Goal: Use online tool/utility: Utilize a website feature to perform a specific function

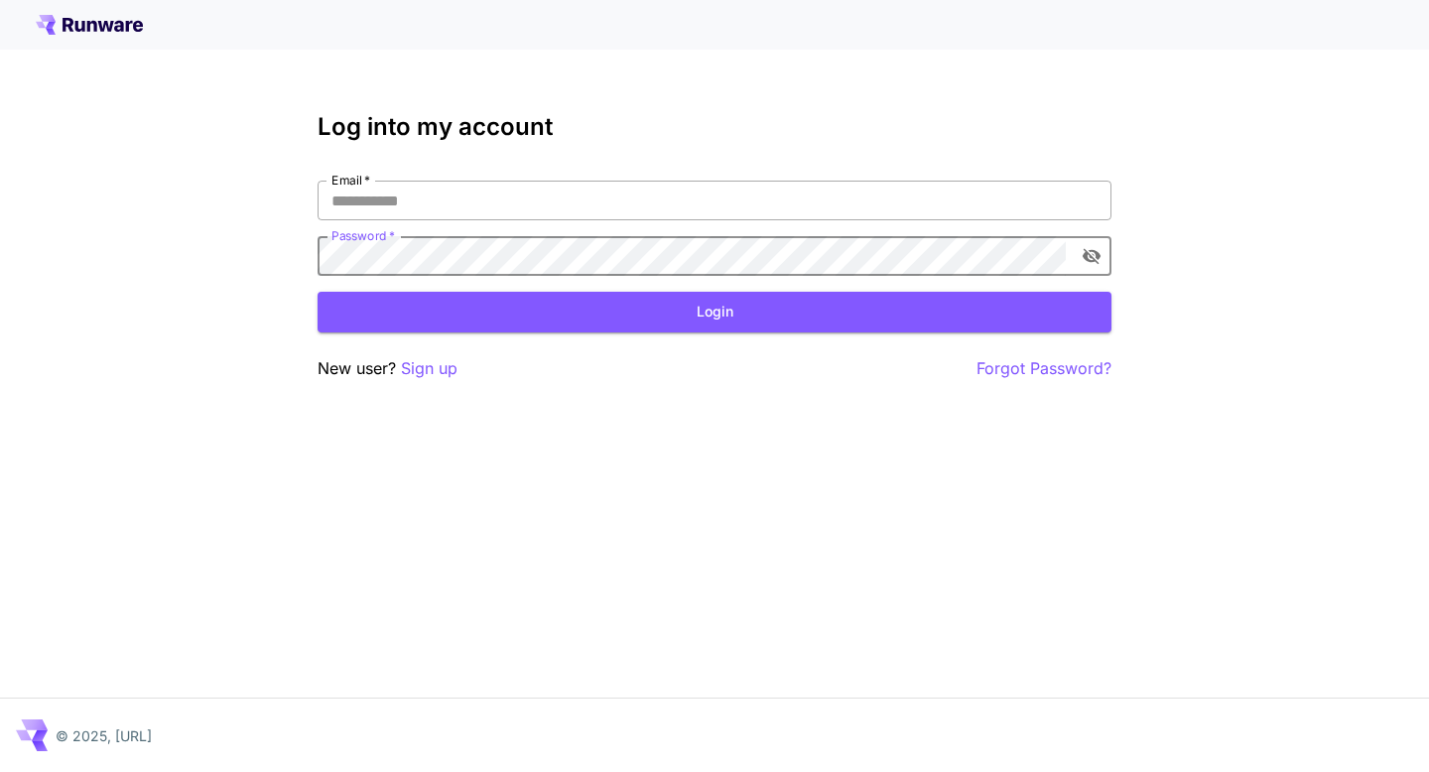
click at [760, 203] on input "Email   *" at bounding box center [715, 201] width 794 height 40
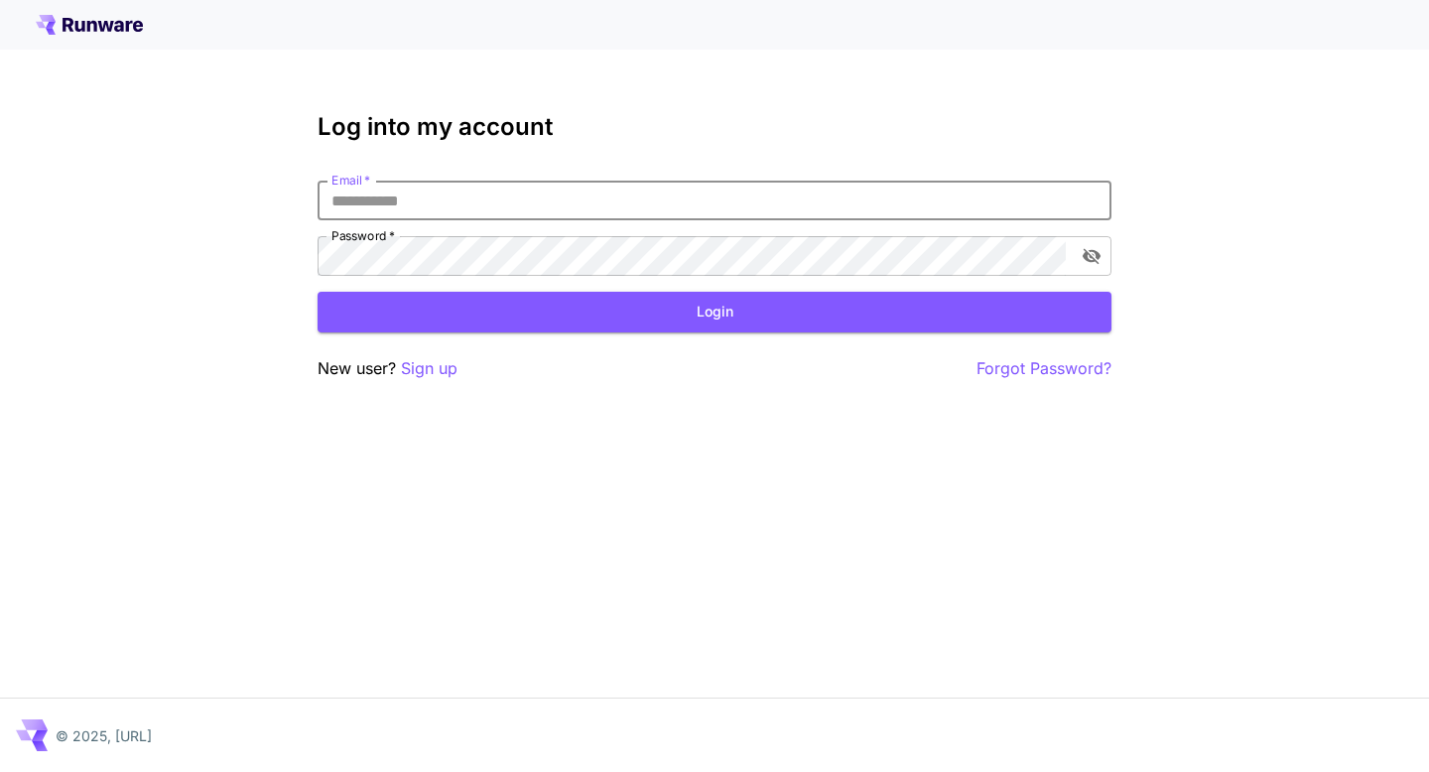
type input "**********"
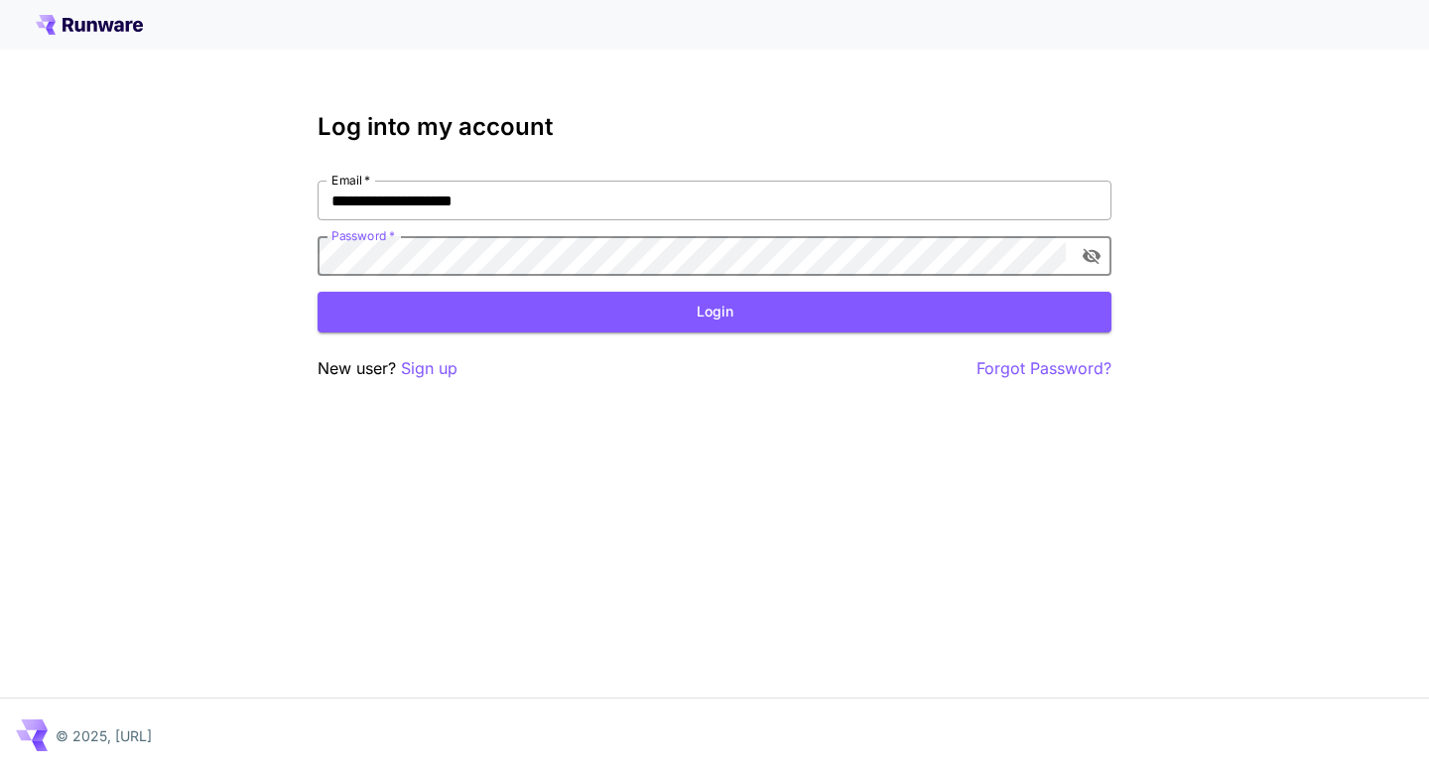
click button "Login" at bounding box center [715, 312] width 794 height 41
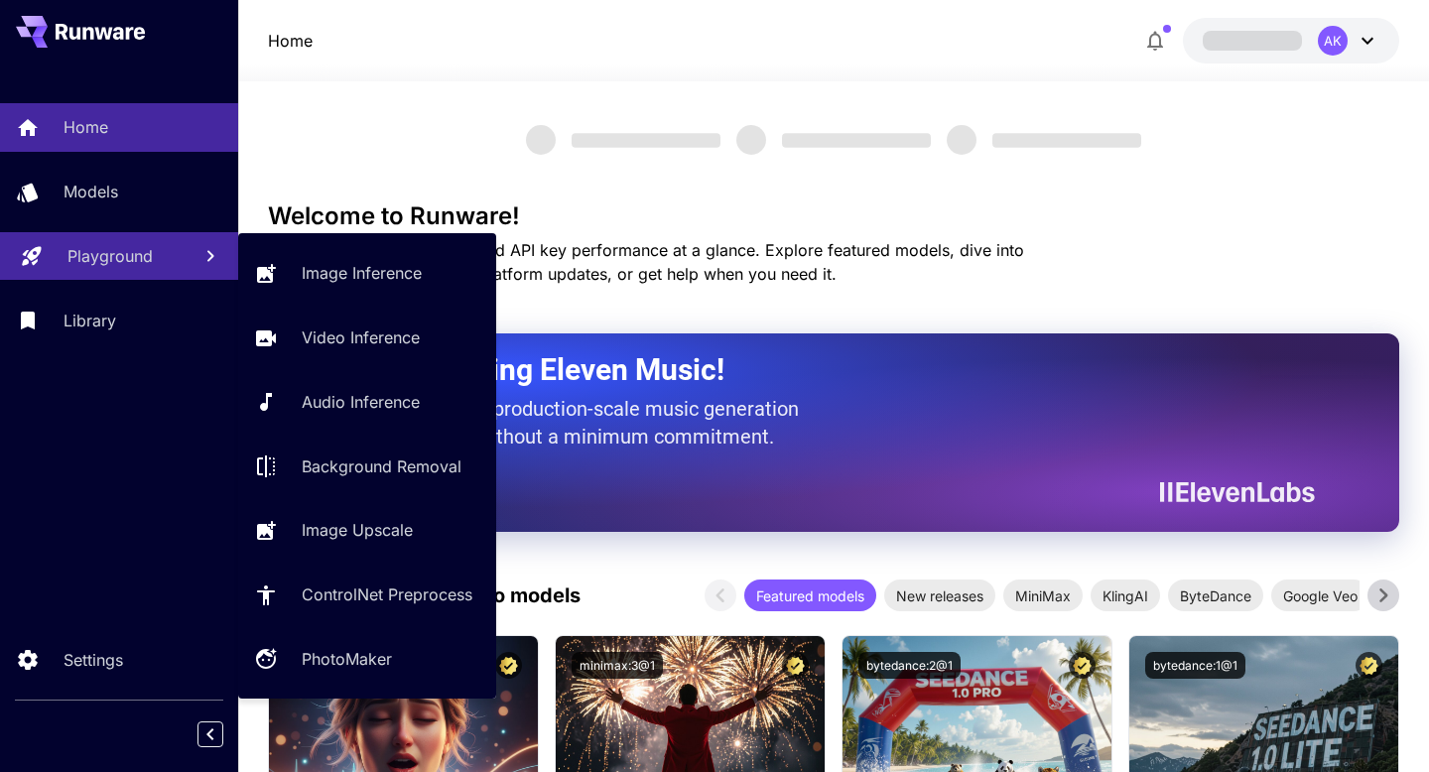
click at [114, 246] on p "Playground" at bounding box center [109, 256] width 85 height 24
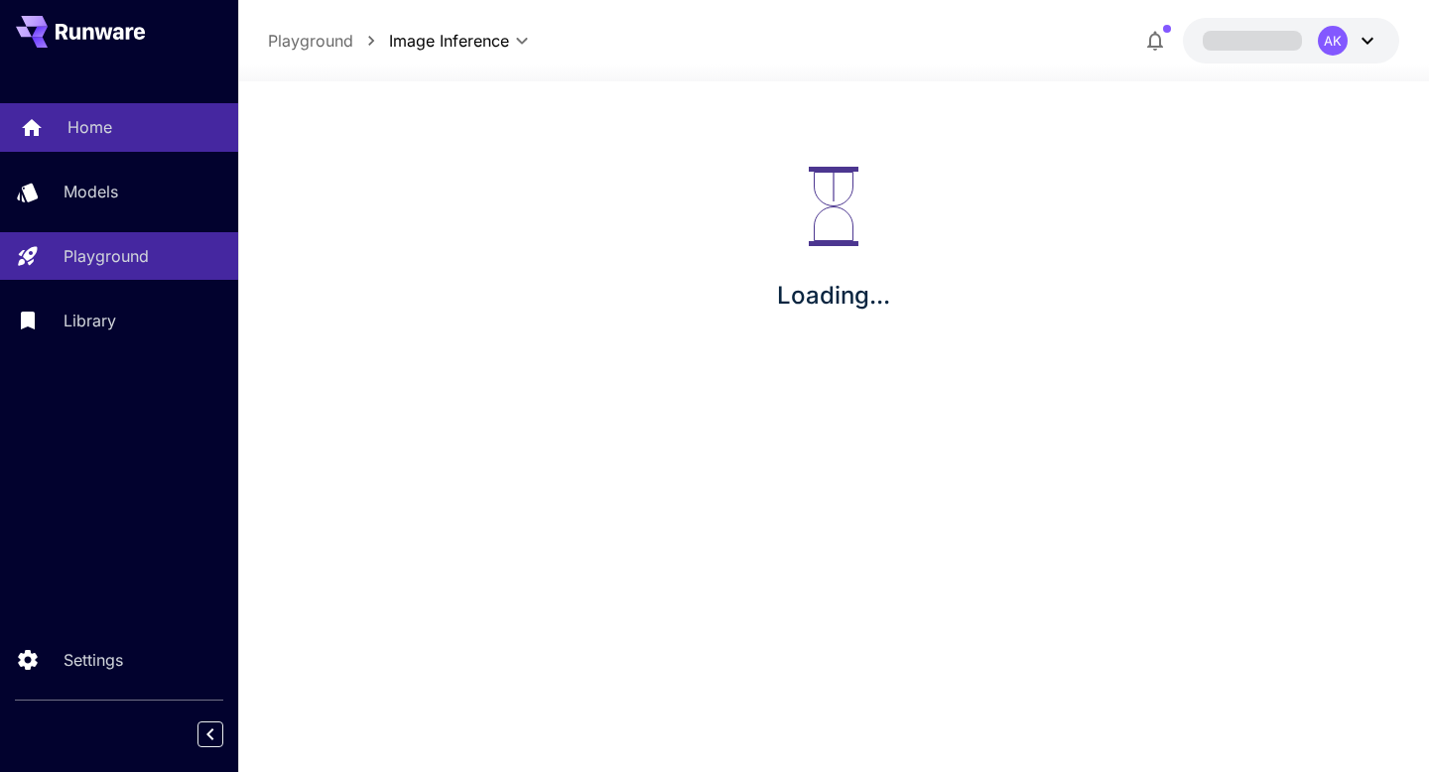
click at [125, 131] on div "Home" at bounding box center [144, 127] width 155 height 24
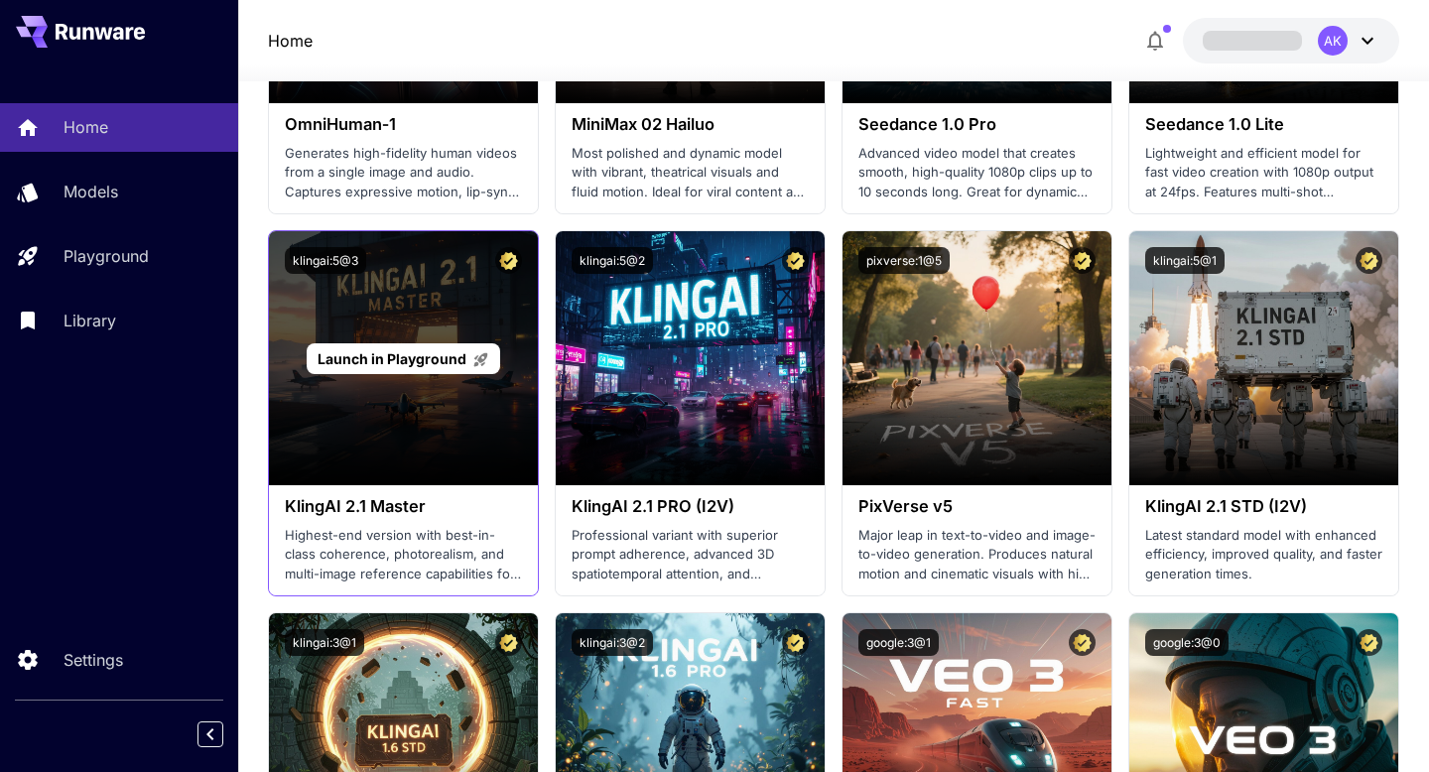
scroll to position [804, 0]
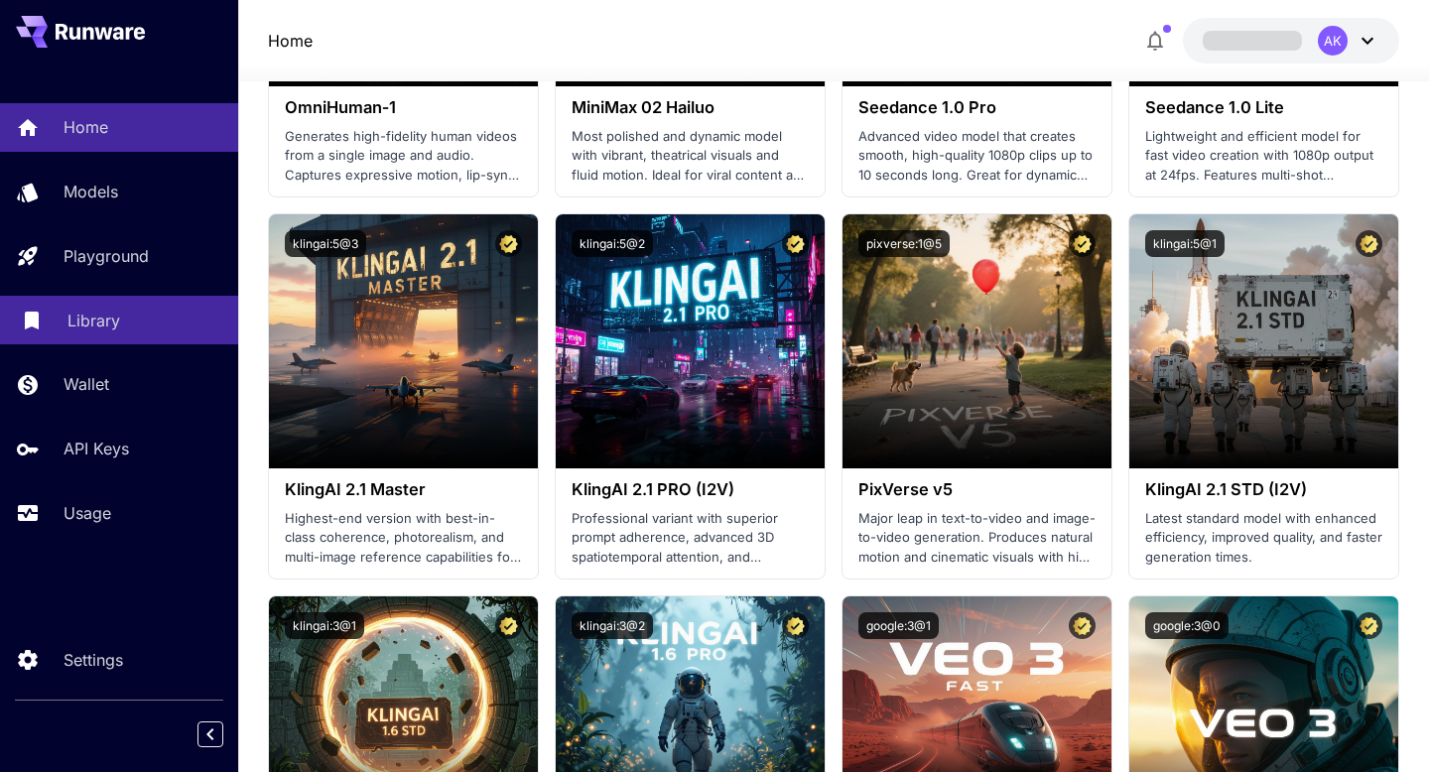
click at [100, 325] on p "Library" at bounding box center [93, 321] width 53 height 24
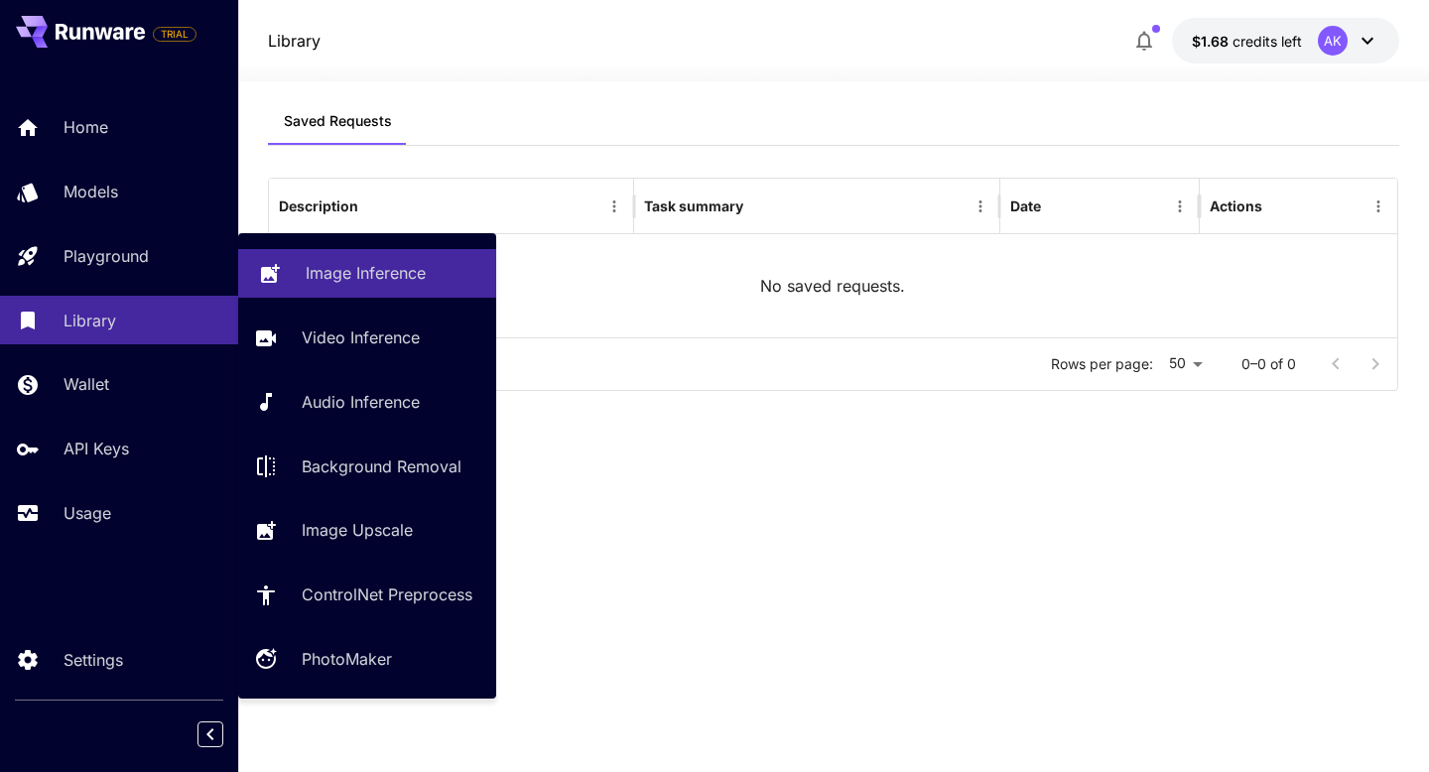
click at [329, 262] on p "Image Inference" at bounding box center [366, 273] width 120 height 24
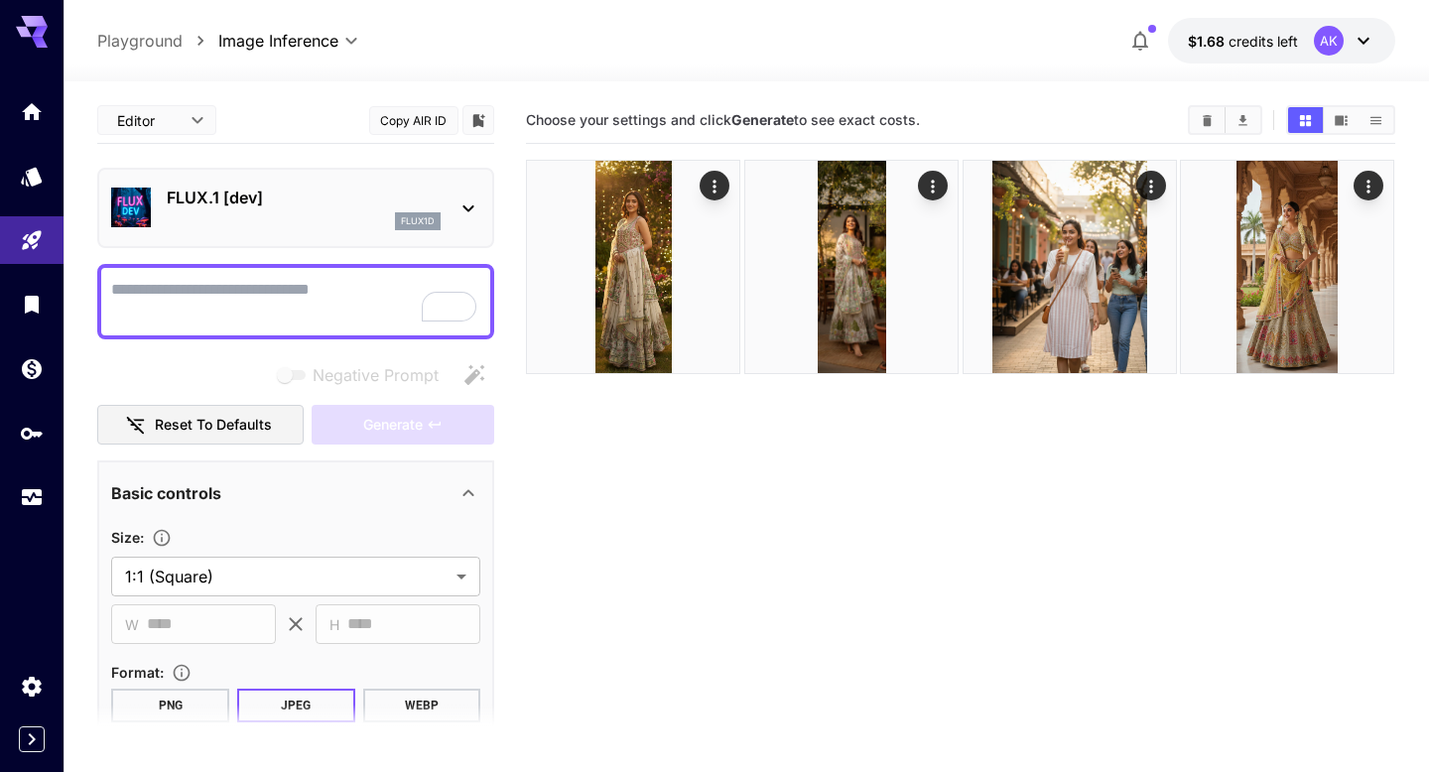
click at [330, 198] on p "FLUX.1 [dev]" at bounding box center [304, 198] width 274 height 24
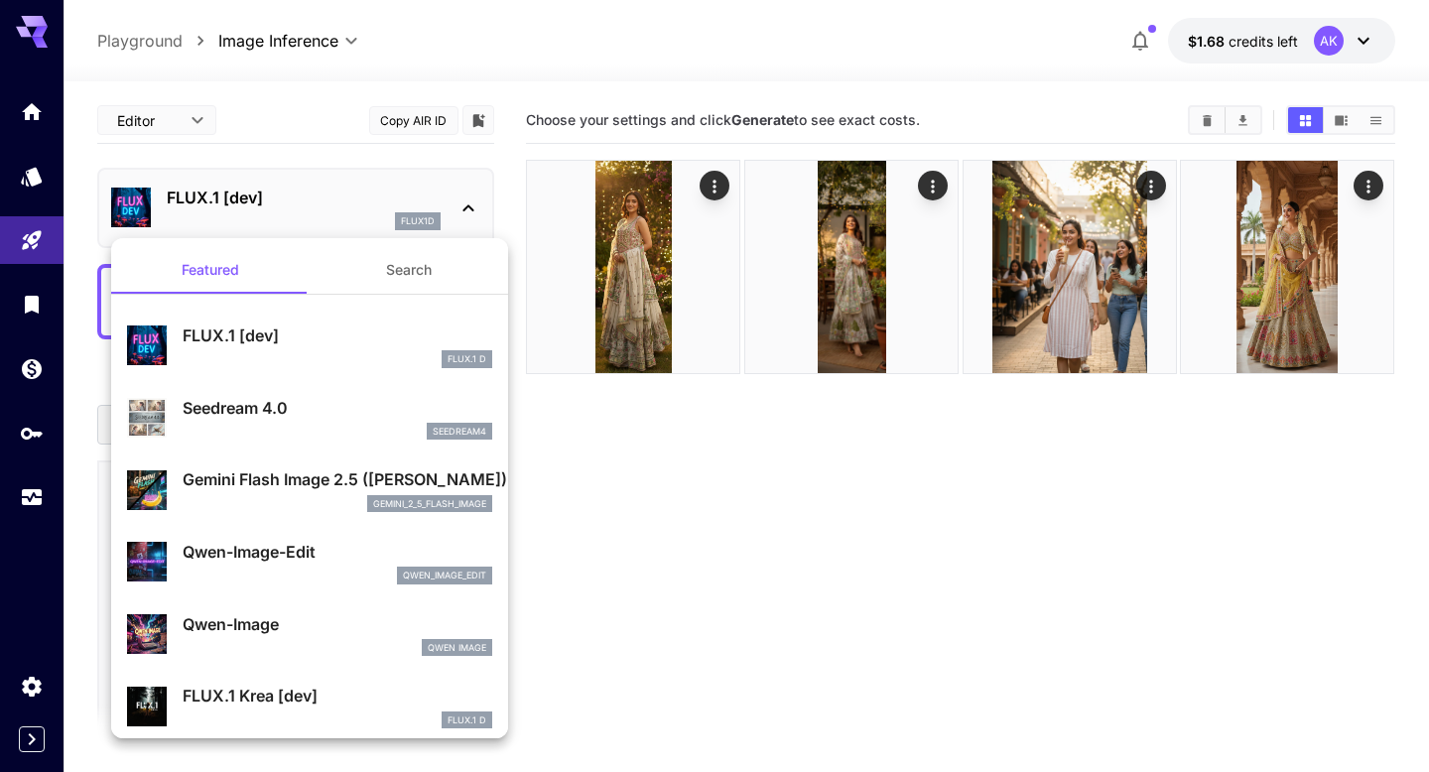
click at [299, 468] on p "Gemini Flash Image 2.5 ([PERSON_NAME])" at bounding box center [338, 480] width 310 height 24
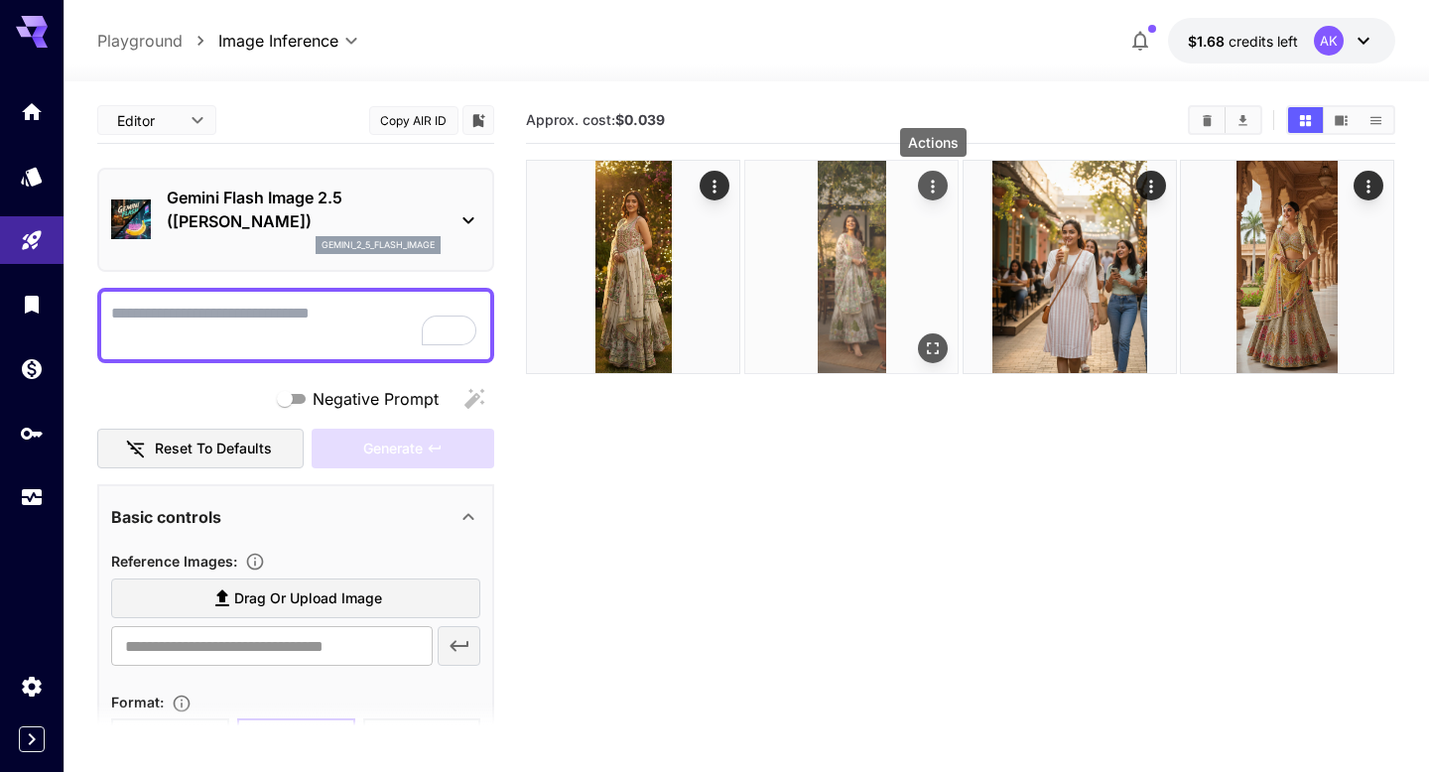
click at [922, 189] on button "Actions" at bounding box center [933, 186] width 30 height 30
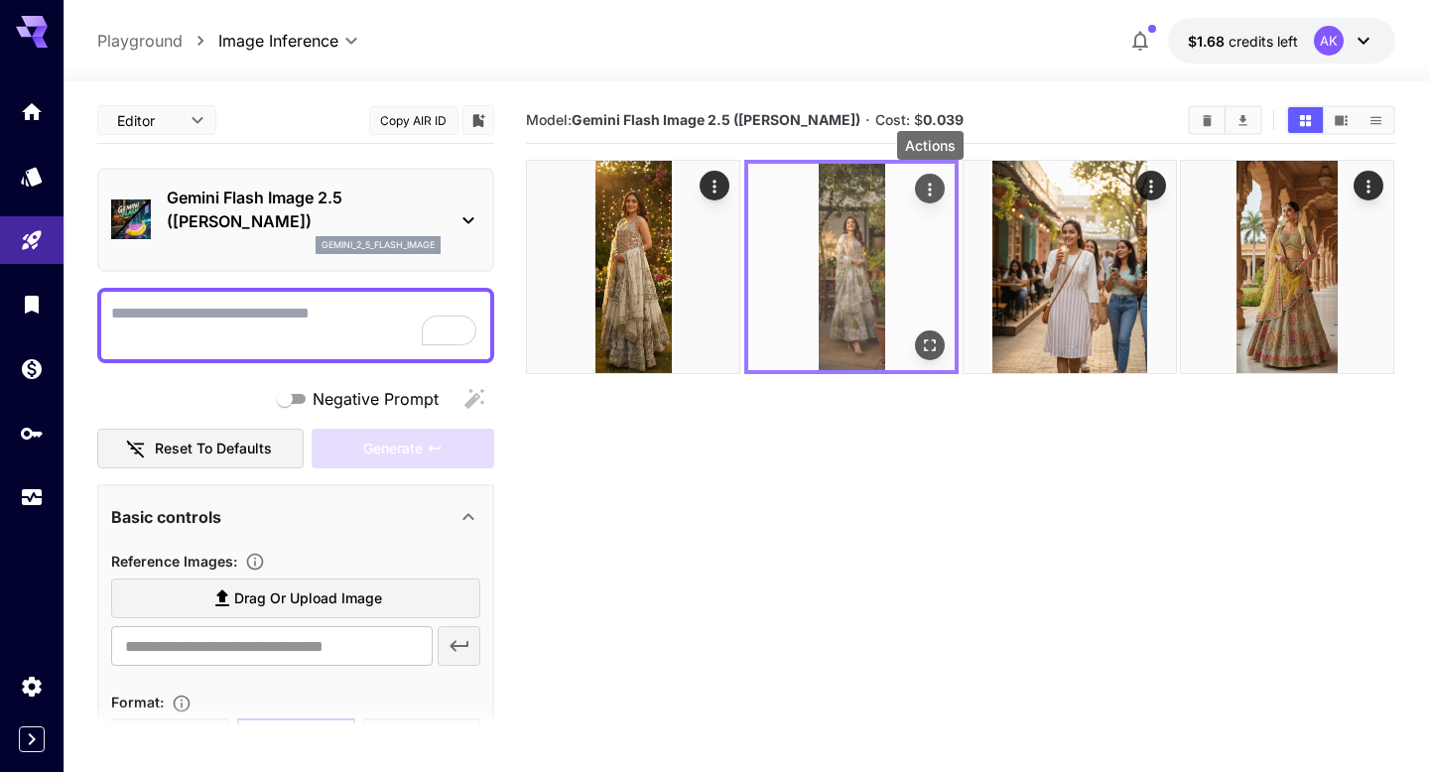
click at [925, 190] on icon "Actions" at bounding box center [930, 190] width 20 height 20
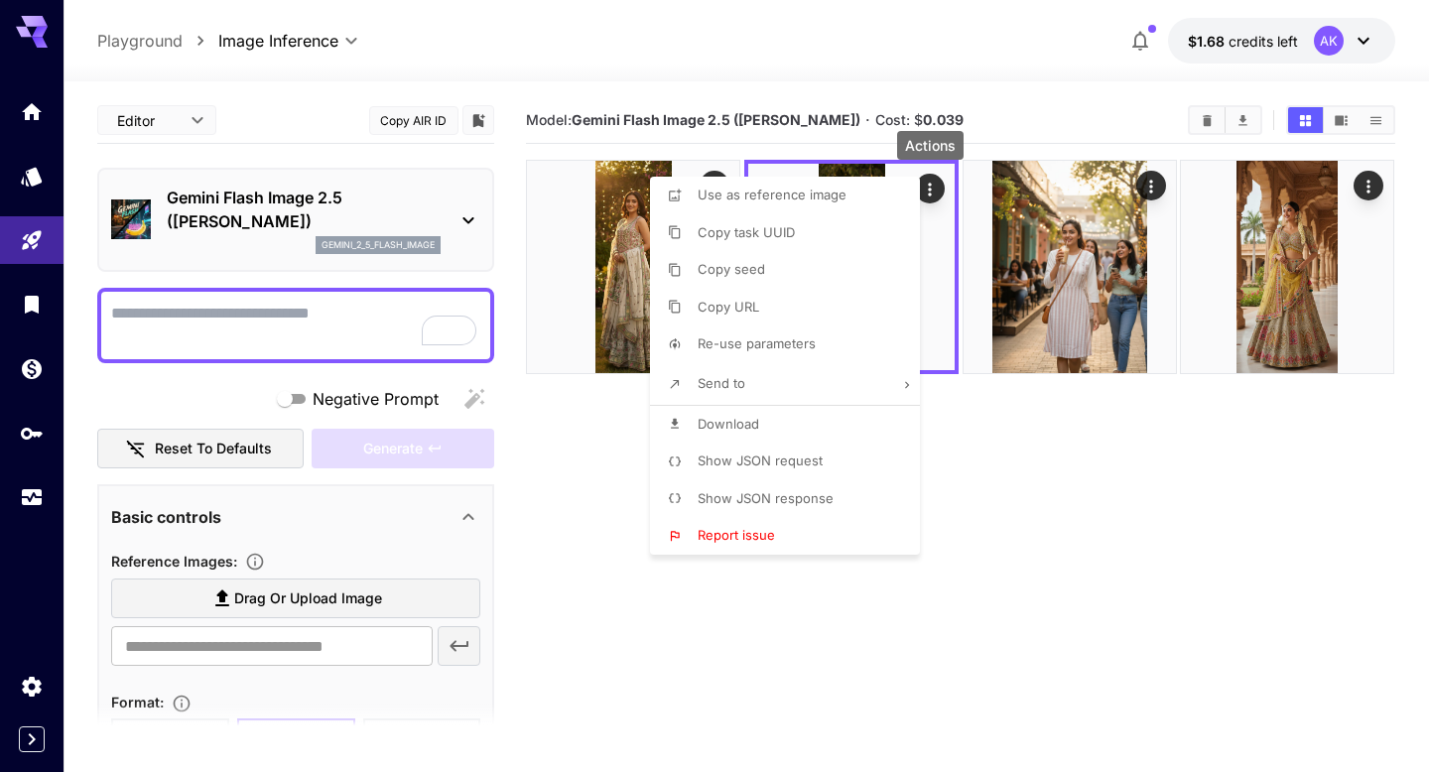
click at [864, 448] on li "Show JSON request" at bounding box center [791, 462] width 282 height 38
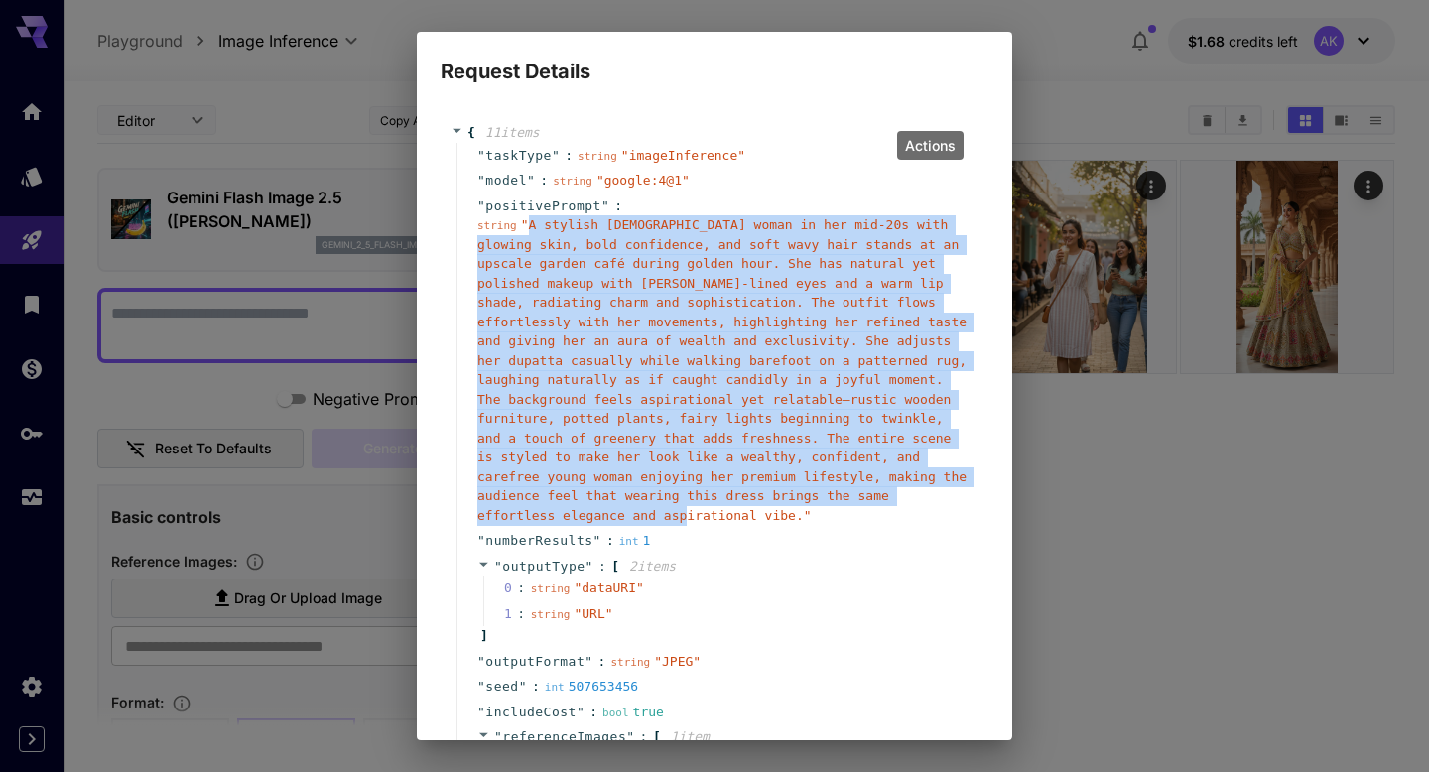
drag, startPoint x: 525, startPoint y: 224, endPoint x: 802, endPoint y: 516, distance: 402.3
click at [802, 516] on span "" A stylish [DEMOGRAPHIC_DATA] woman in her mid-20s with glowing skin, bold con…" at bounding box center [721, 370] width 489 height 306
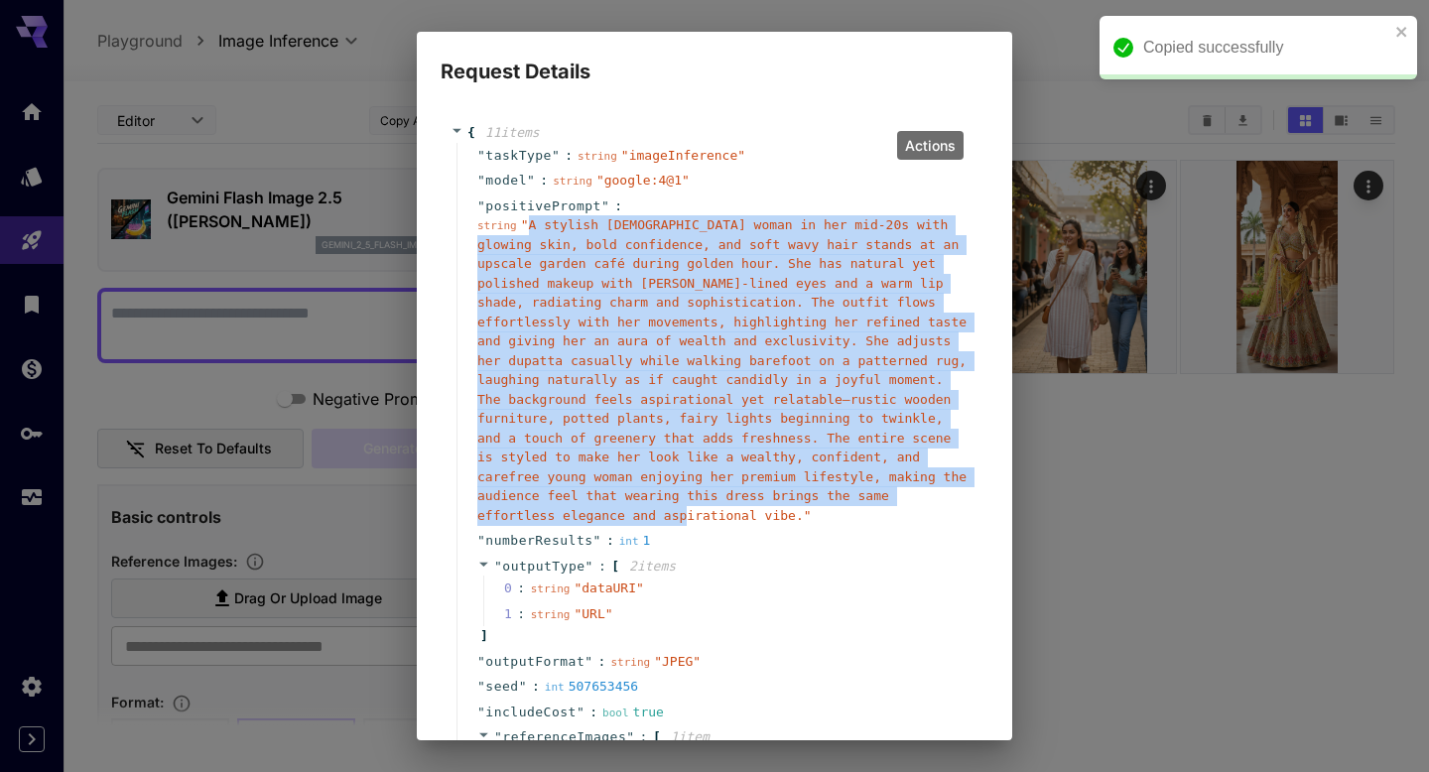
copy span "A stylish [DEMOGRAPHIC_DATA] woman in her mid-20s with glowing skin, bold confi…"
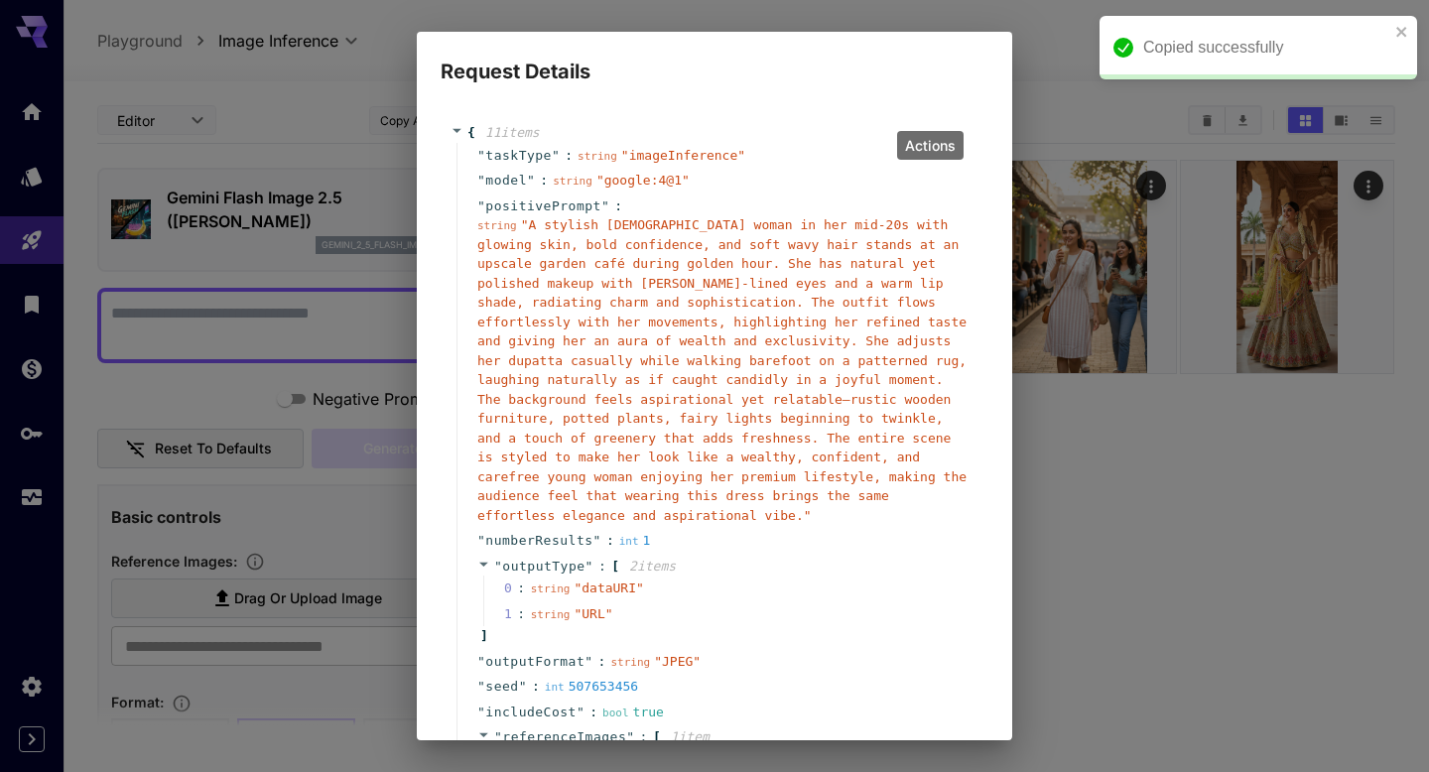
click at [1121, 520] on div "Request Details { 11 item s " taskType " : string " imageInference " " model " …" at bounding box center [714, 386] width 1429 height 772
click at [1048, 54] on div "Request Details { 11 item s " taskType " : string " imageInference " " model " …" at bounding box center [714, 386] width 1429 height 772
click at [1399, 31] on icon "close" at bounding box center [1403, 32] width 14 height 16
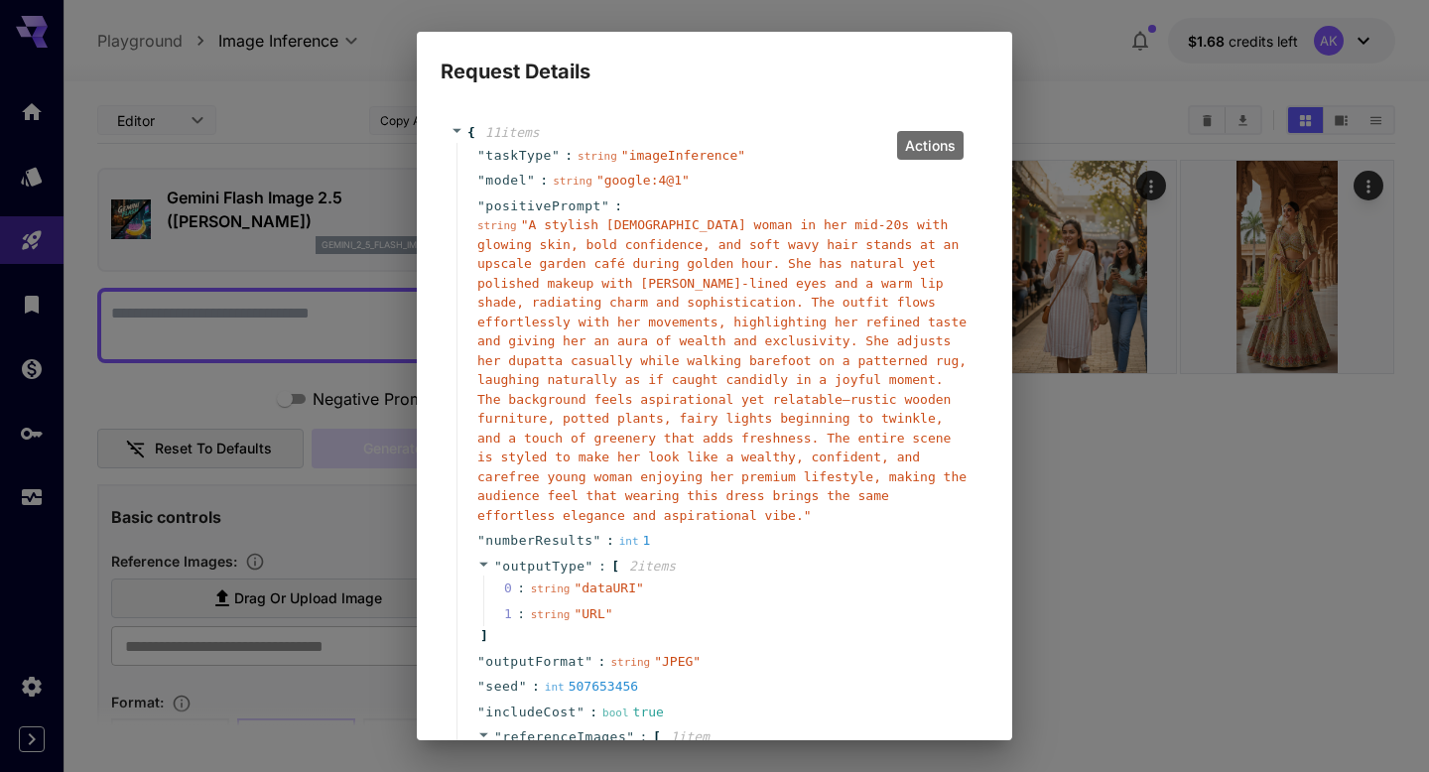
scroll to position [282, 0]
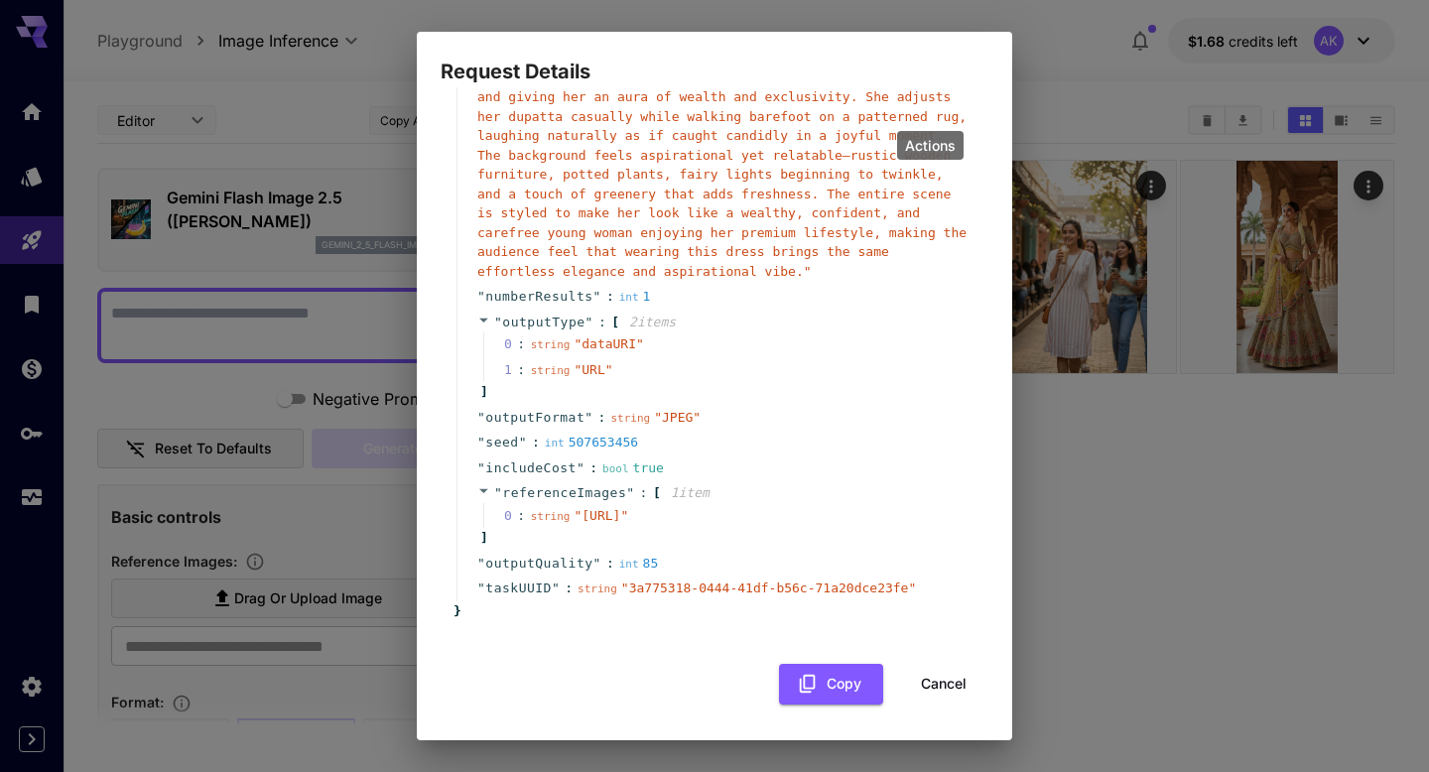
click at [934, 692] on button "Cancel" at bounding box center [943, 684] width 89 height 41
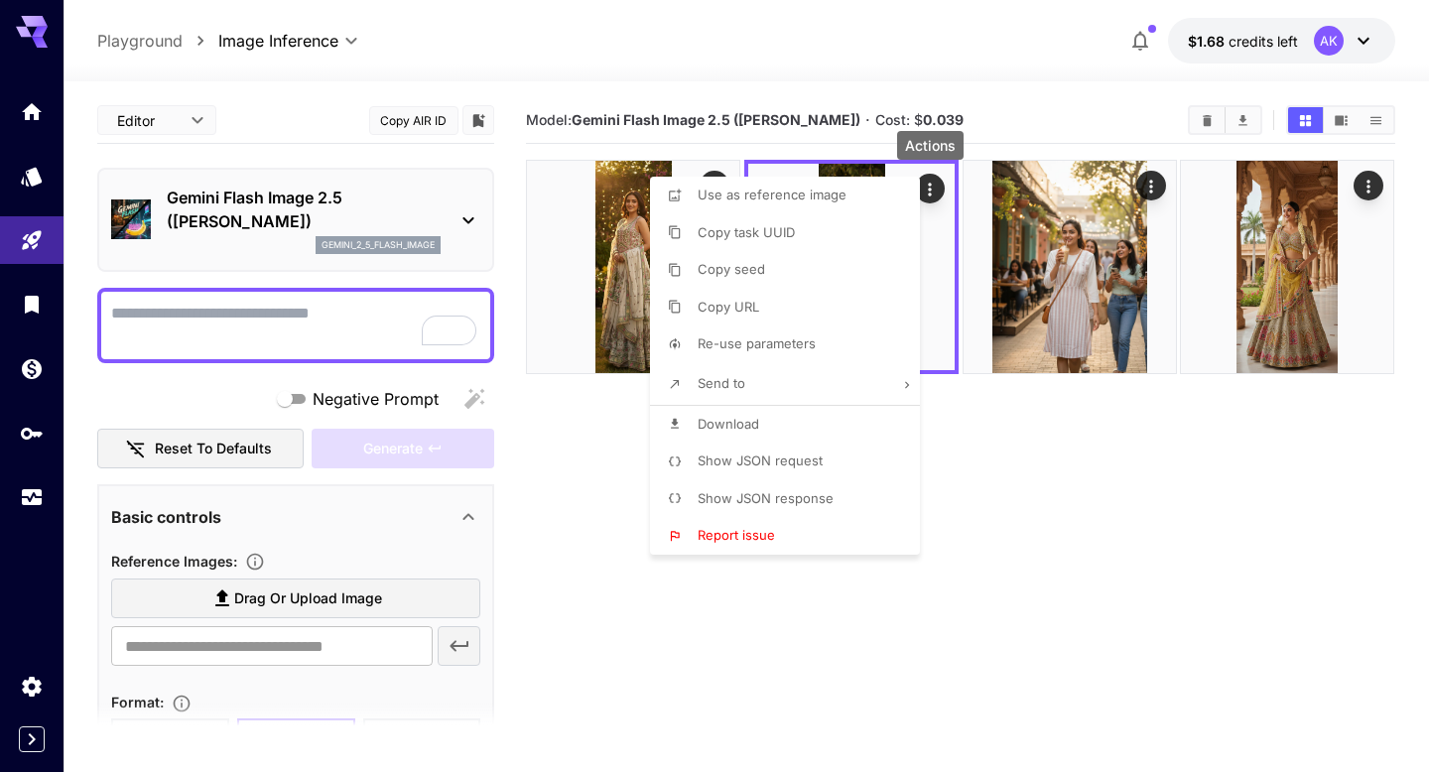
click at [310, 329] on div at bounding box center [714, 386] width 1429 height 772
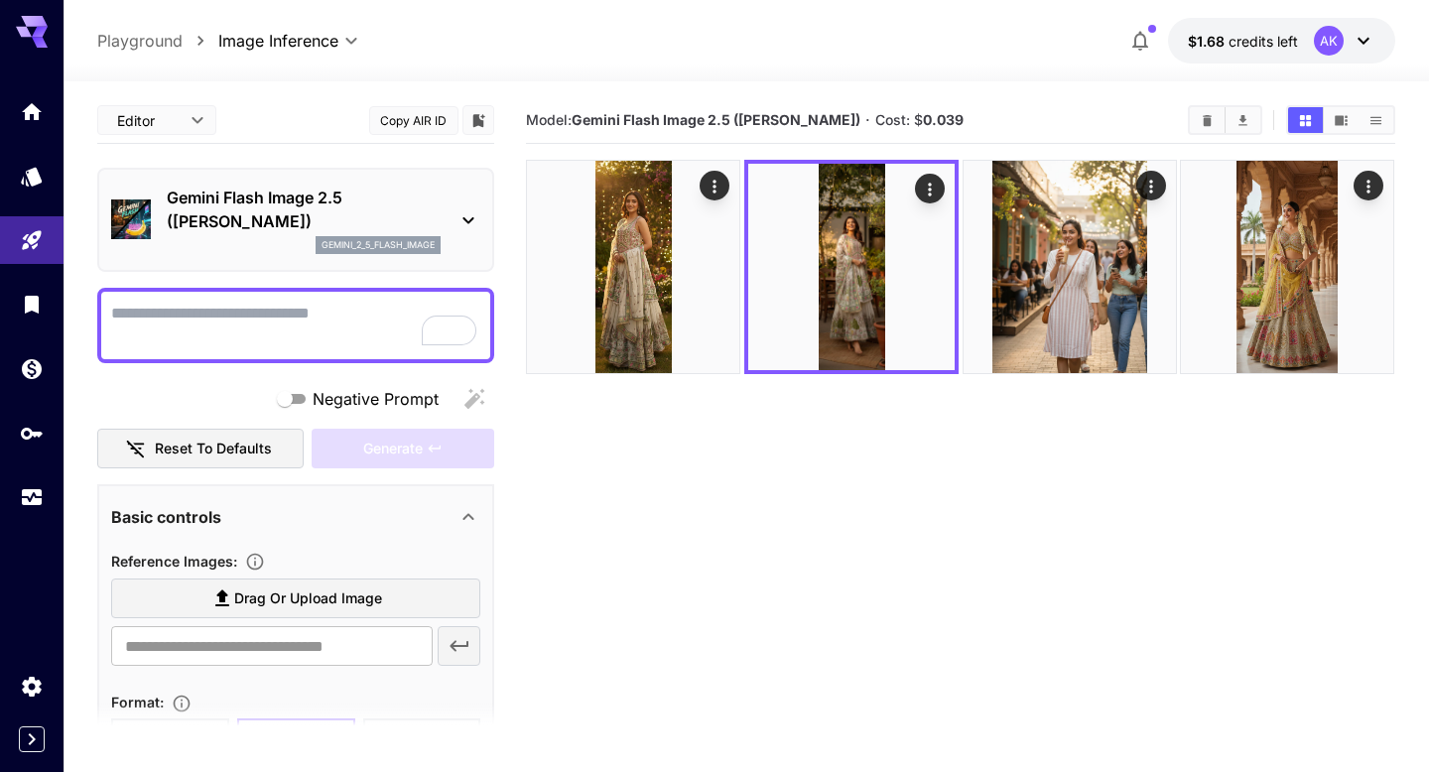
click at [307, 328] on textarea "Negative Prompt" at bounding box center [295, 326] width 369 height 48
paste textarea "**********"
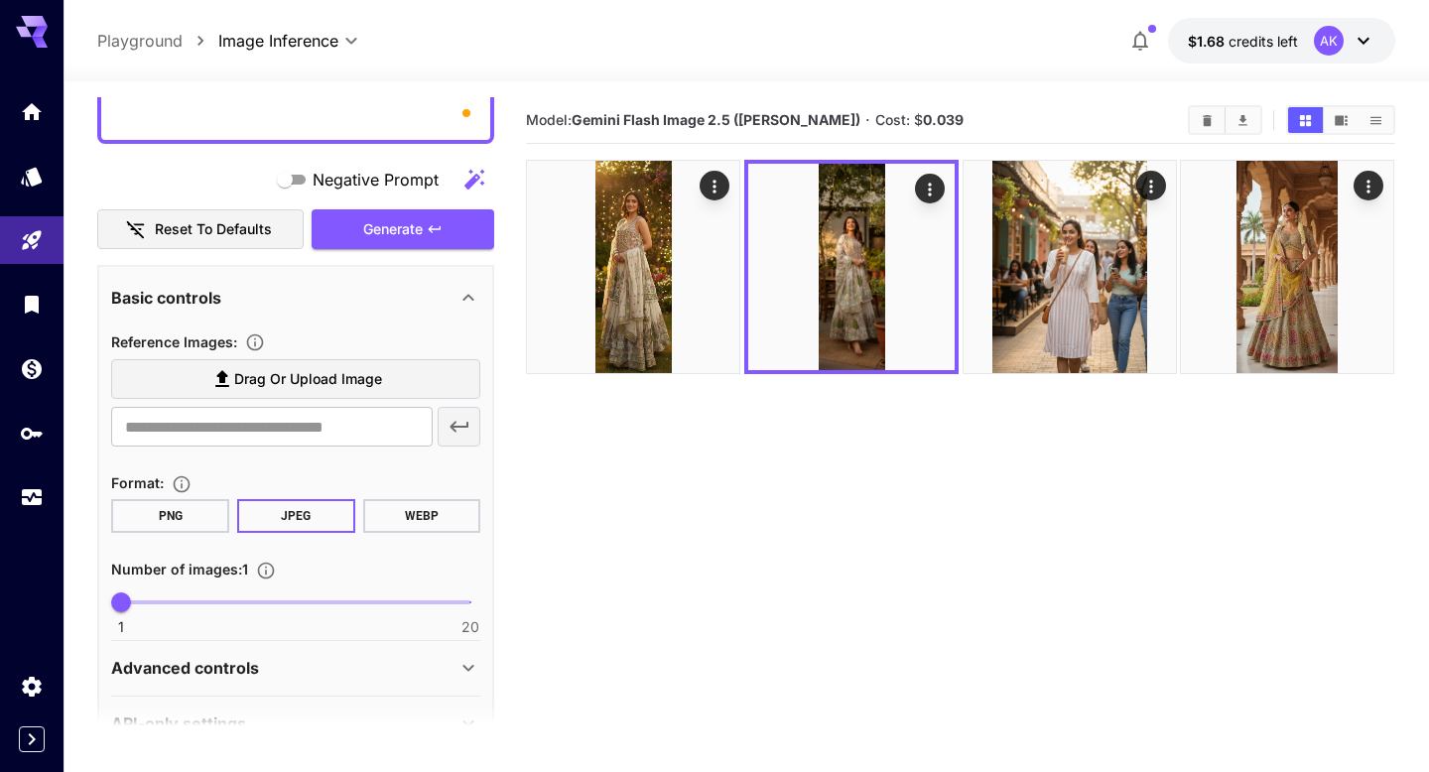
scroll to position [624, 0]
type textarea "**********"
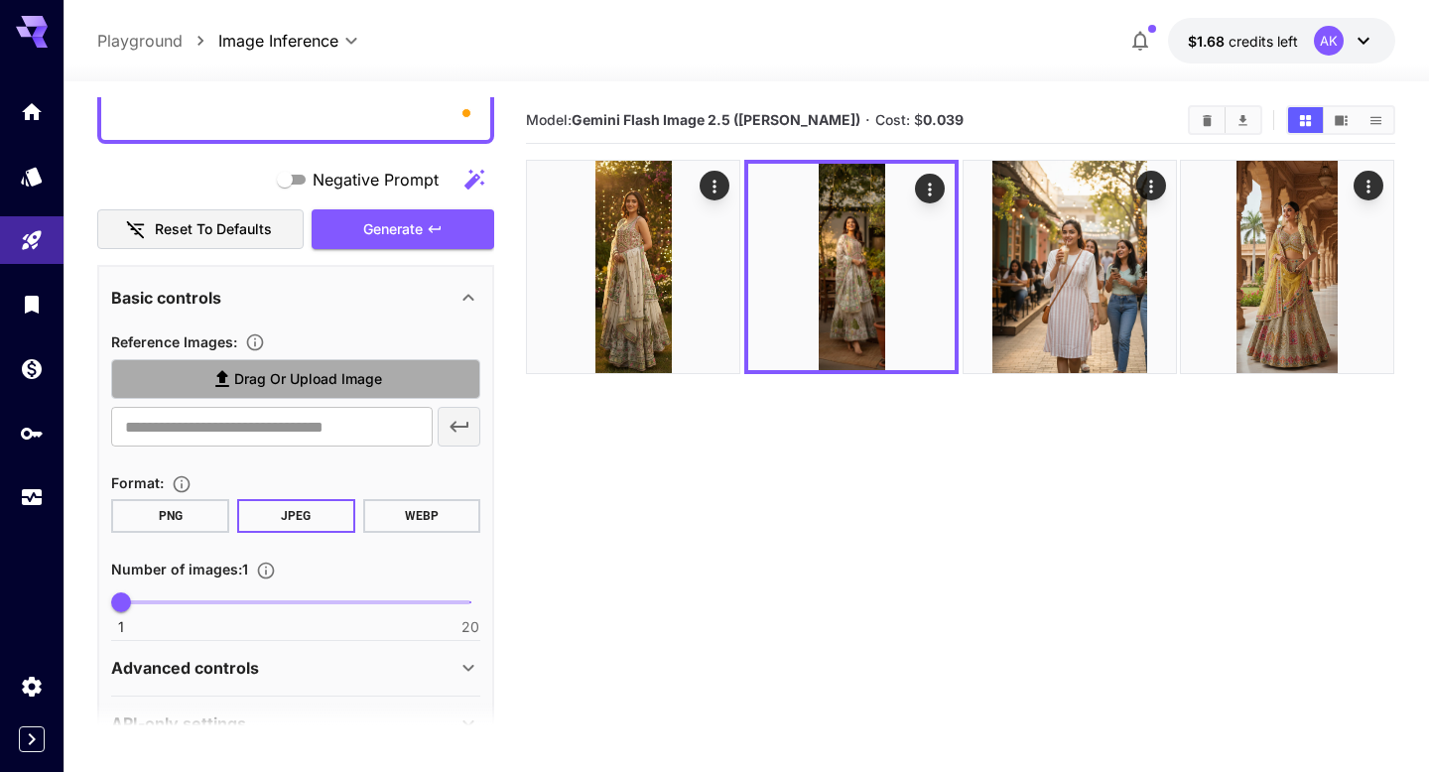
click at [303, 368] on span "Drag or upload image" at bounding box center [308, 379] width 148 height 25
click at [0, 0] on input "Drag or upload image" at bounding box center [0, 0] width 0 height 0
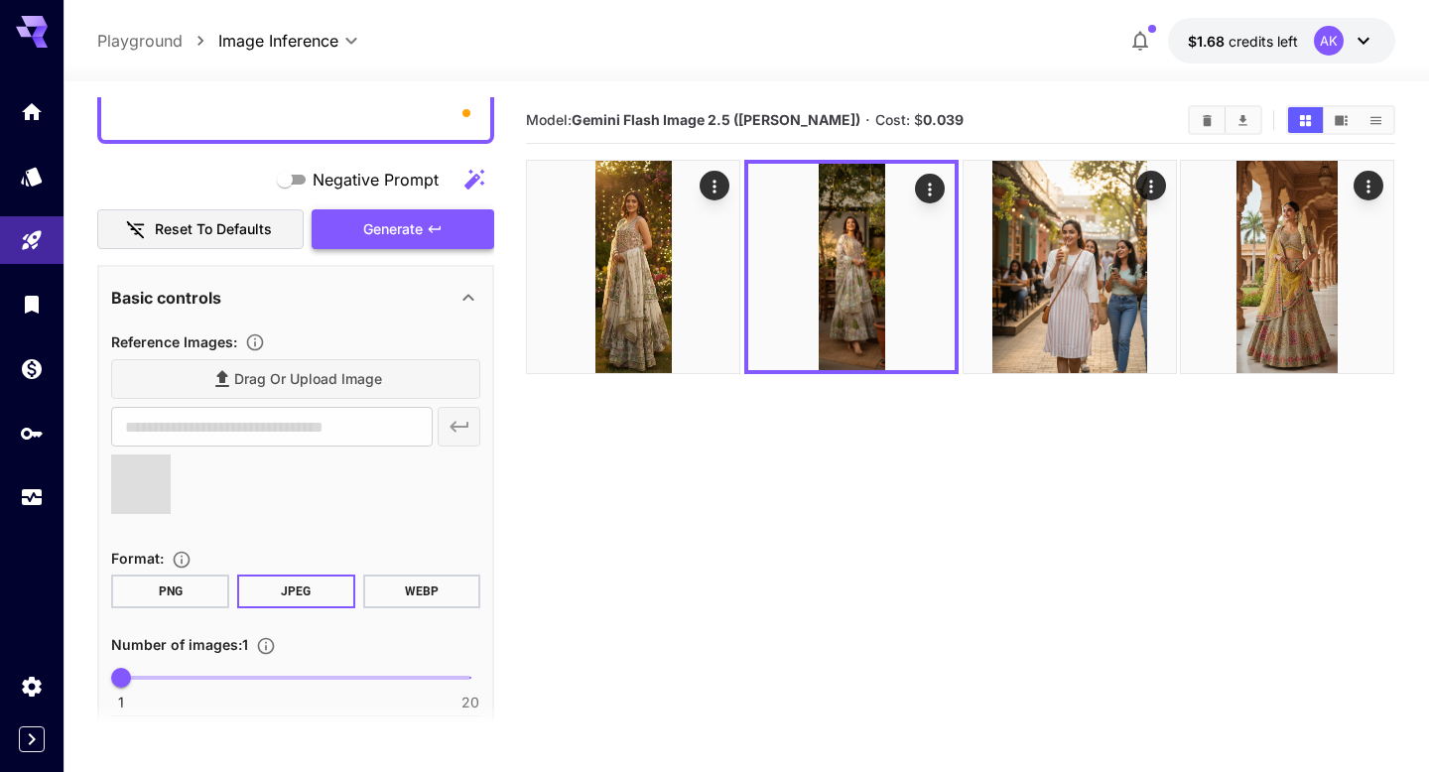
type input "**********"
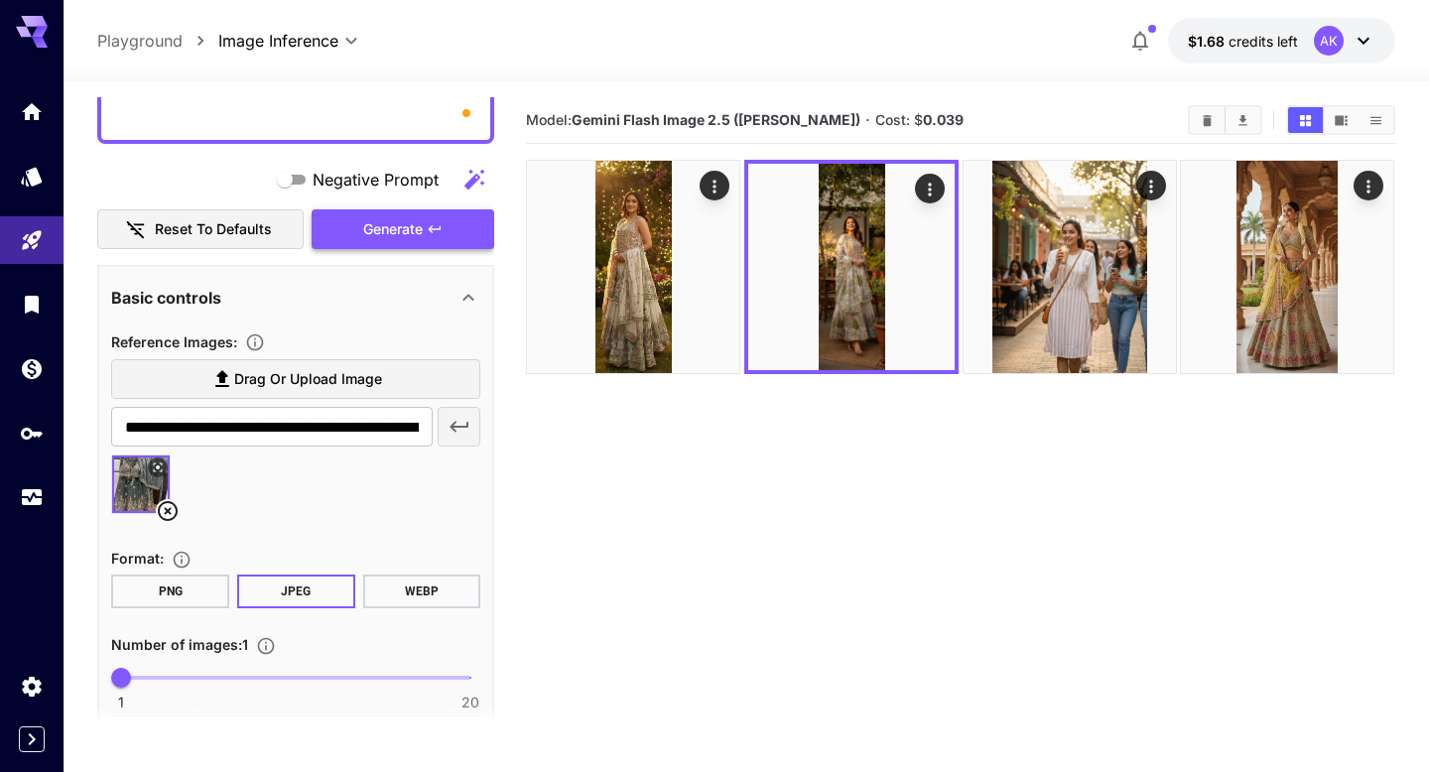
click at [378, 228] on span "Generate" at bounding box center [393, 229] width 60 height 25
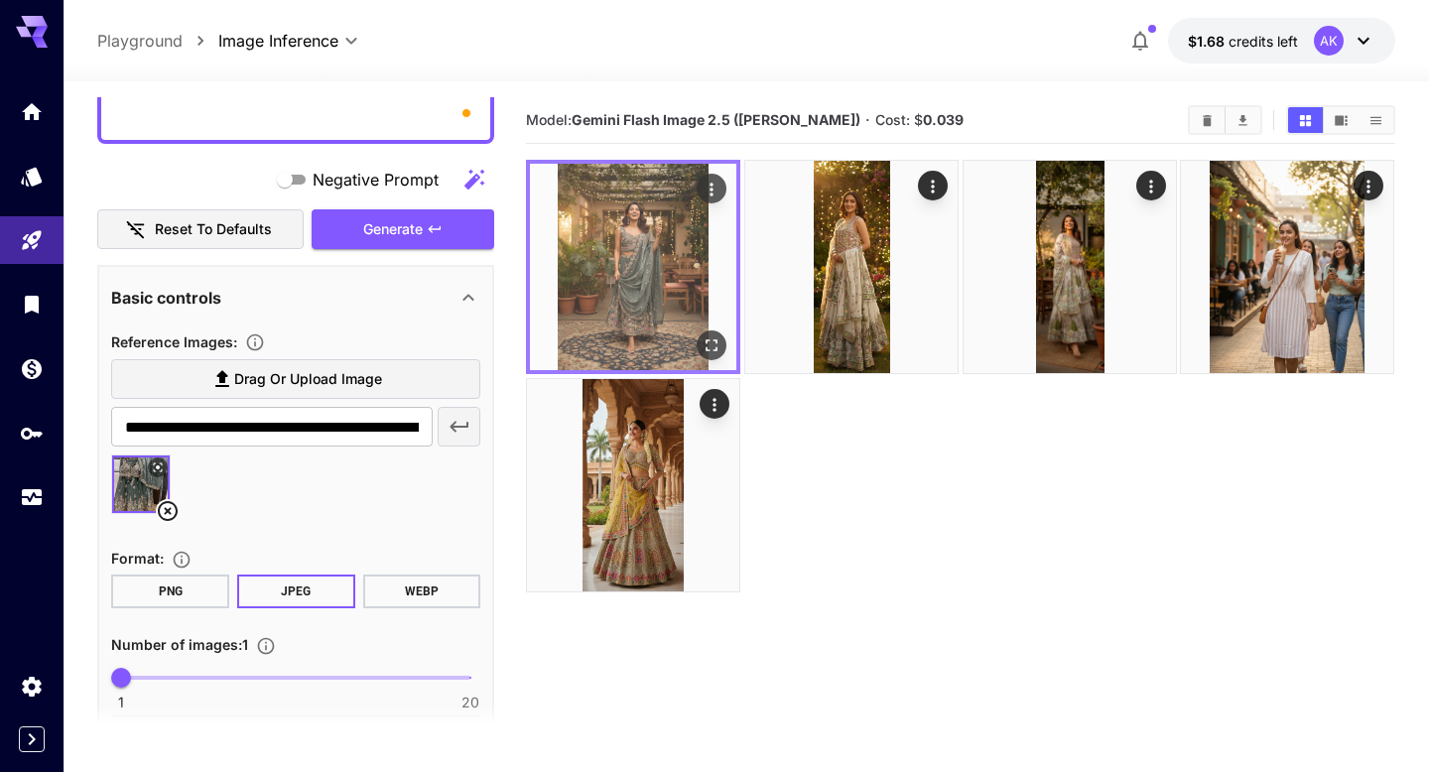
click at [585, 268] on img at bounding box center [633, 267] width 206 height 206
click at [681, 257] on img at bounding box center [633, 267] width 206 height 206
click at [660, 241] on img at bounding box center [633, 267] width 206 height 206
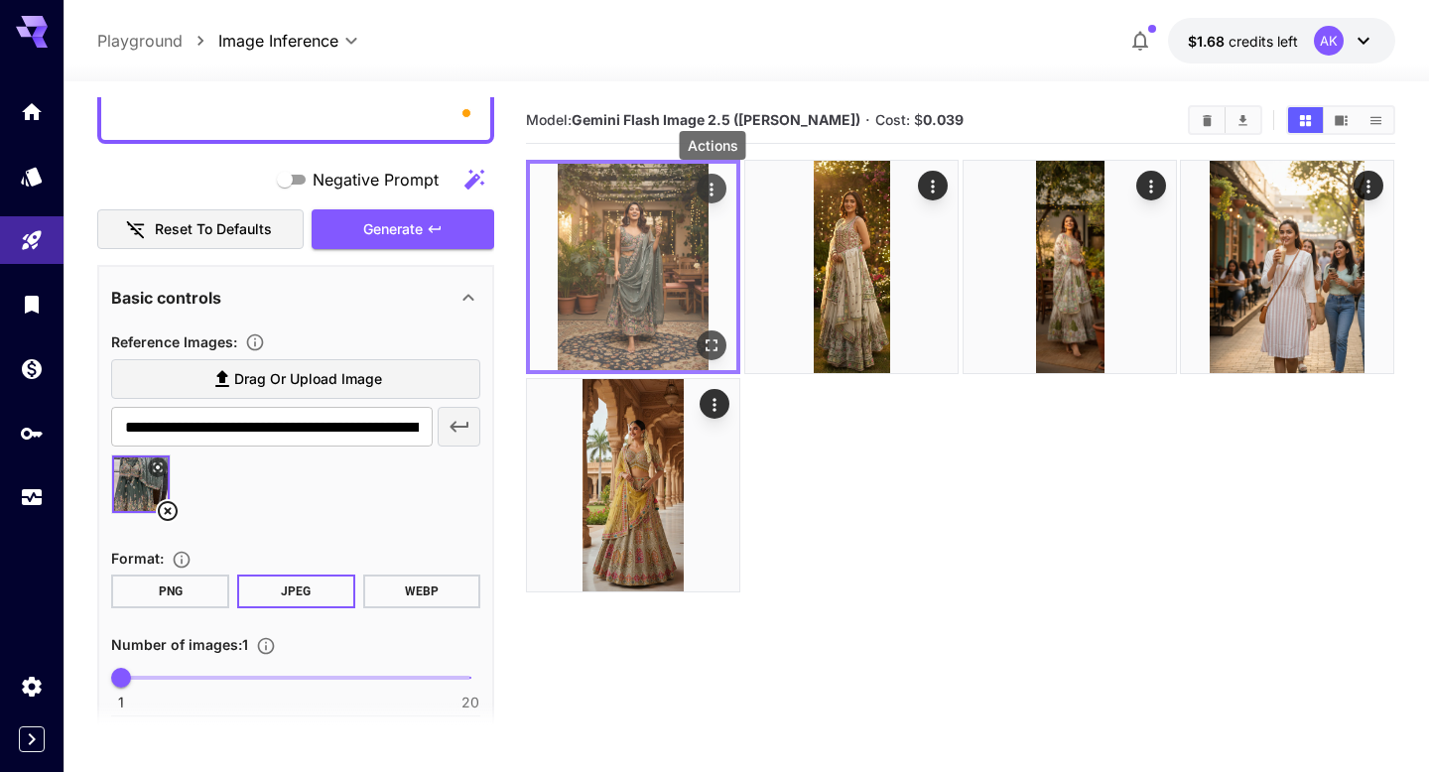
click at [707, 202] on button "Actions" at bounding box center [713, 189] width 30 height 30
click at [713, 189] on icon "Actions" at bounding box center [712, 189] width 3 height 13
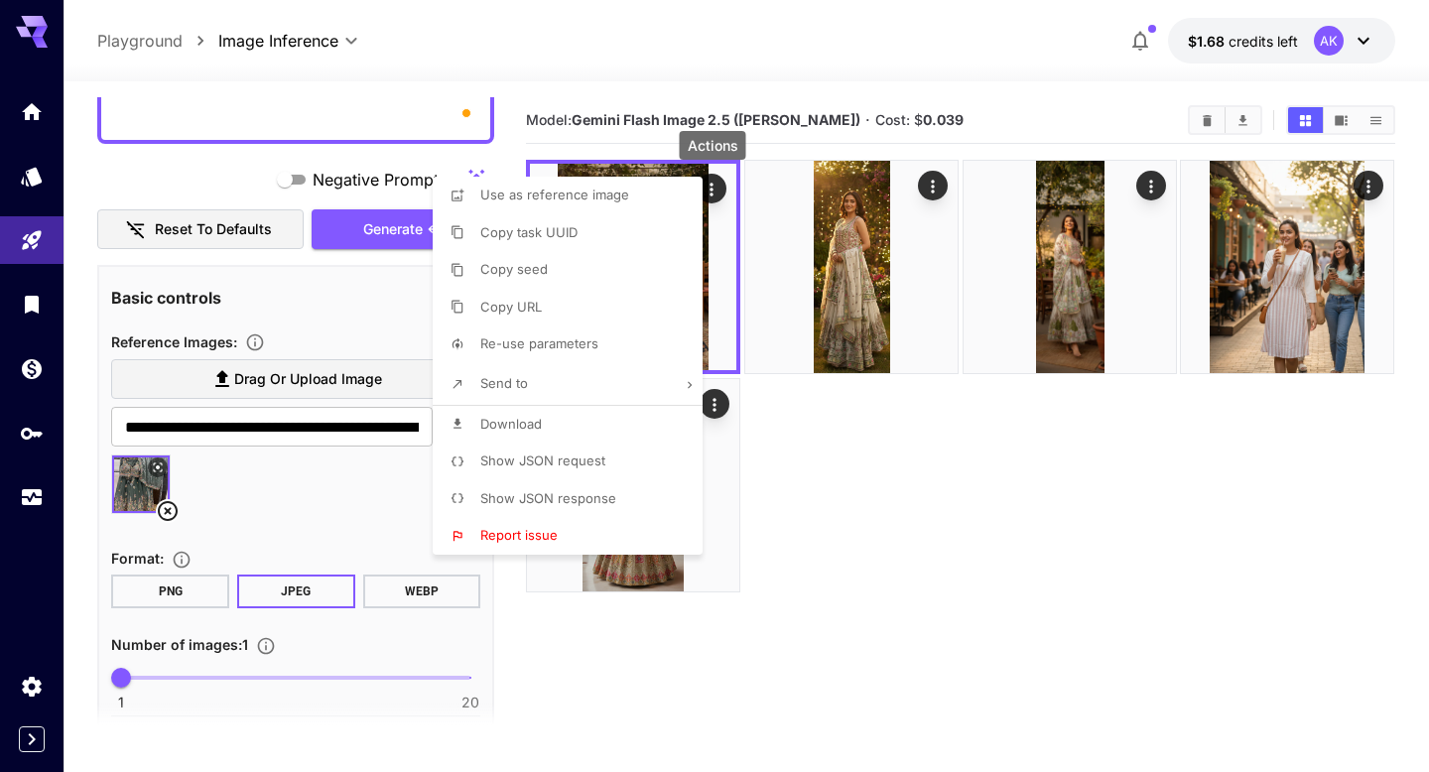
click at [549, 416] on li "Download" at bounding box center [574, 425] width 282 height 38
click at [1011, 641] on div at bounding box center [714, 386] width 1429 height 772
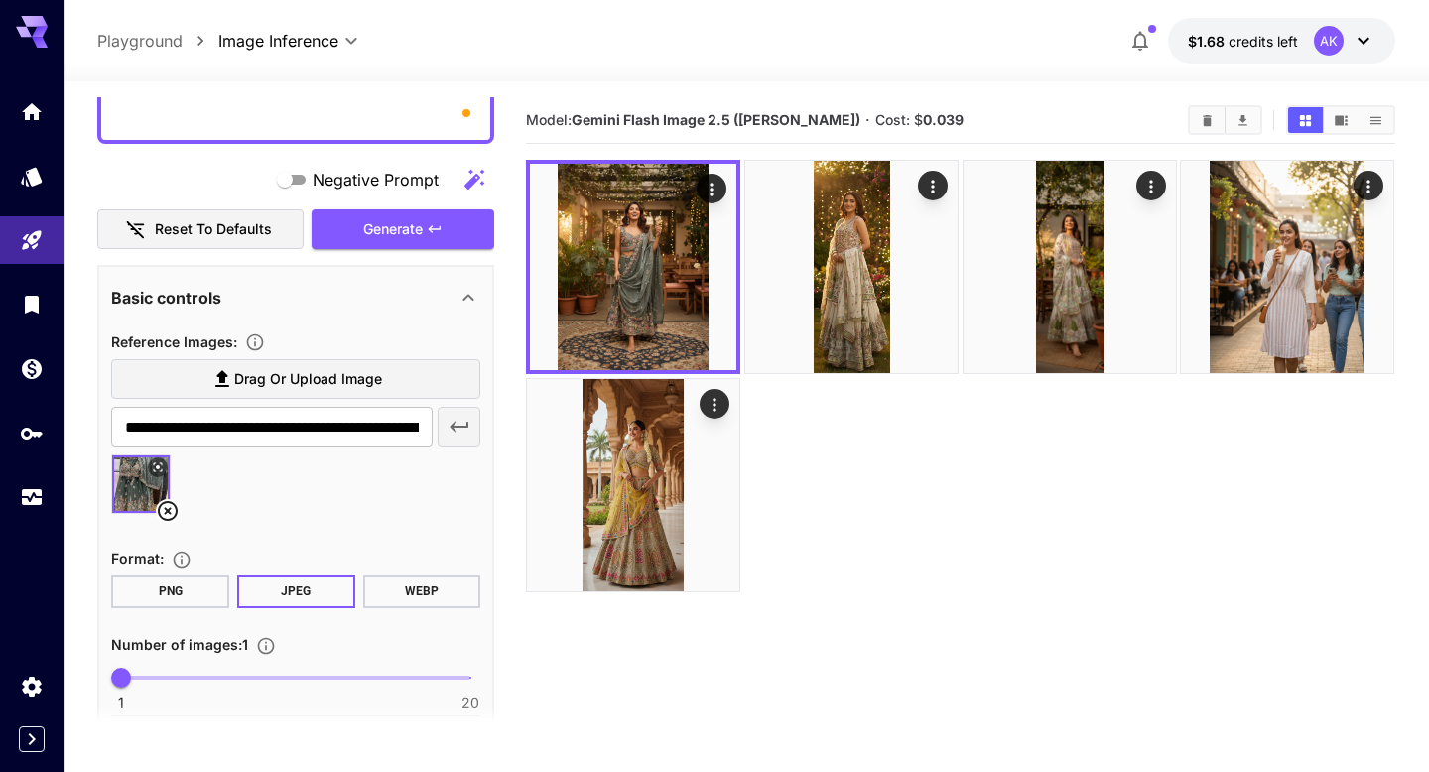
click at [367, 388] on span "Drag or upload image" at bounding box center [308, 379] width 148 height 25
click at [0, 0] on input "Drag or upload image" at bounding box center [0, 0] width 0 height 0
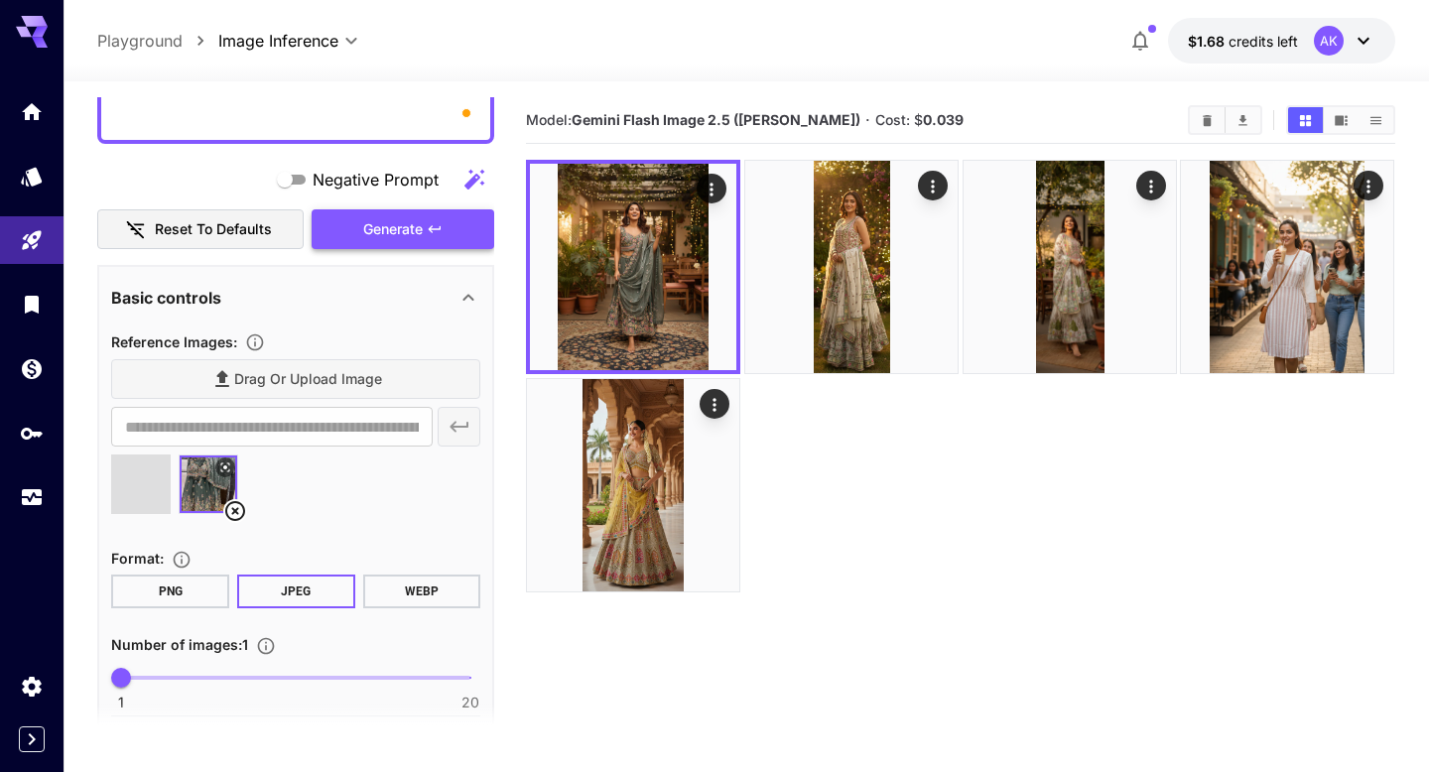
type input "**********"
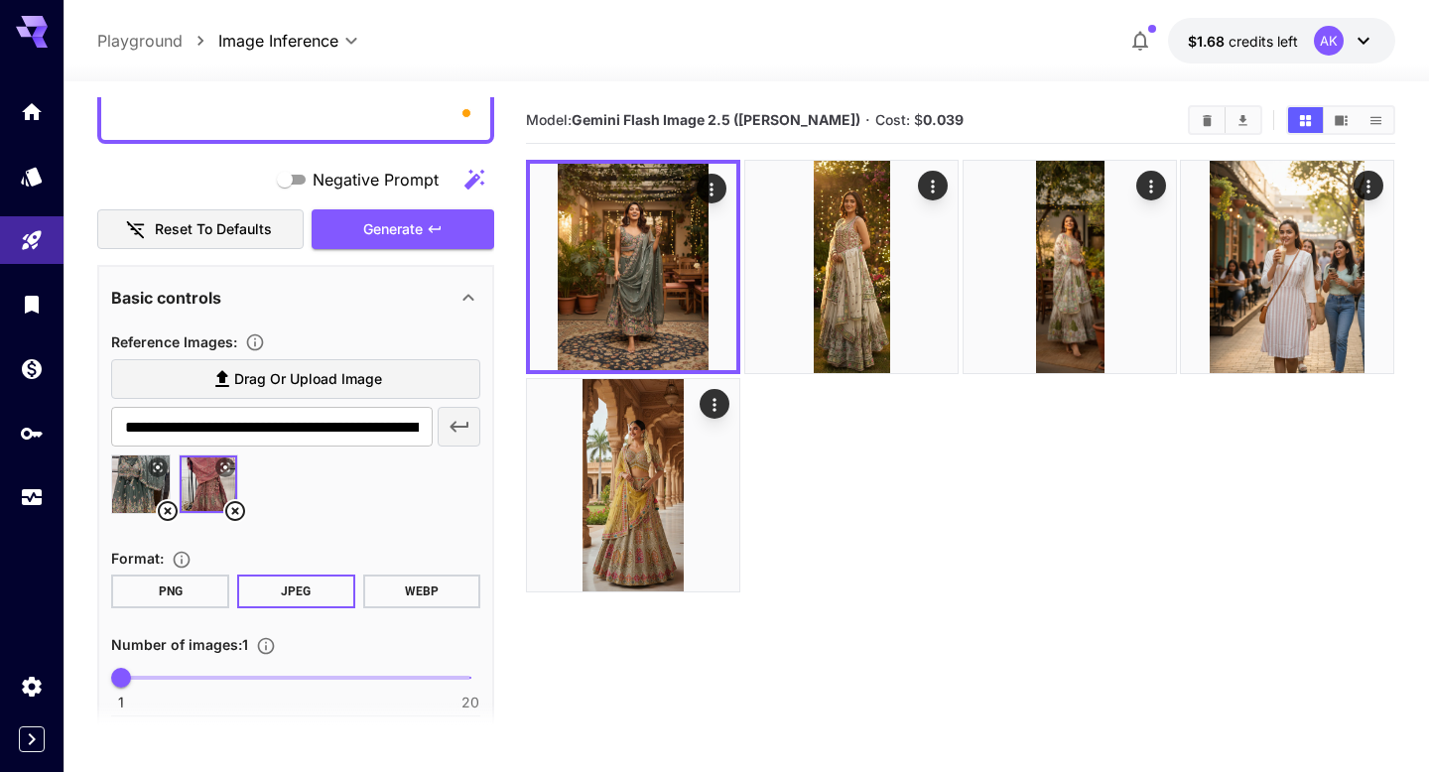
click at [172, 511] on icon at bounding box center [168, 511] width 24 height 24
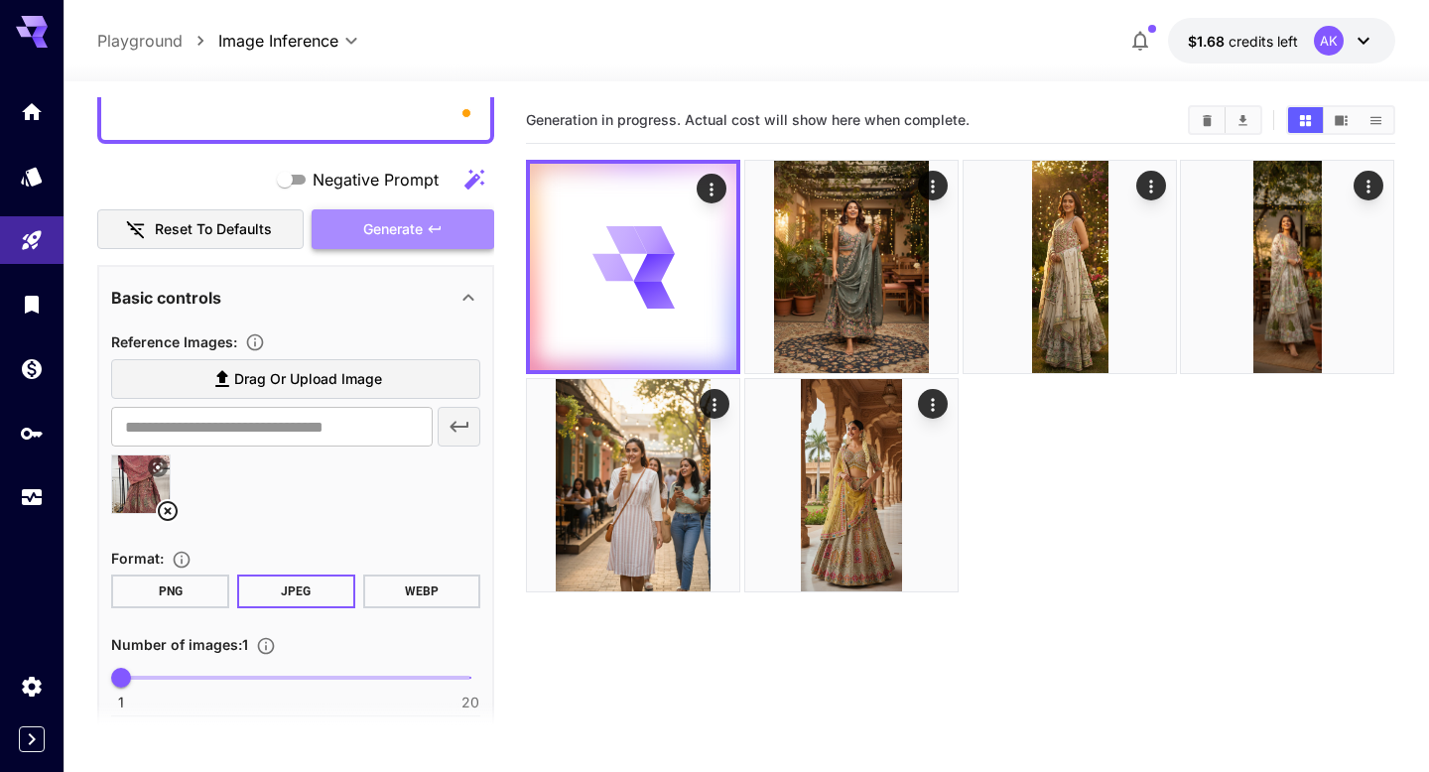
click at [456, 227] on button "Generate" at bounding box center [403, 229] width 183 height 41
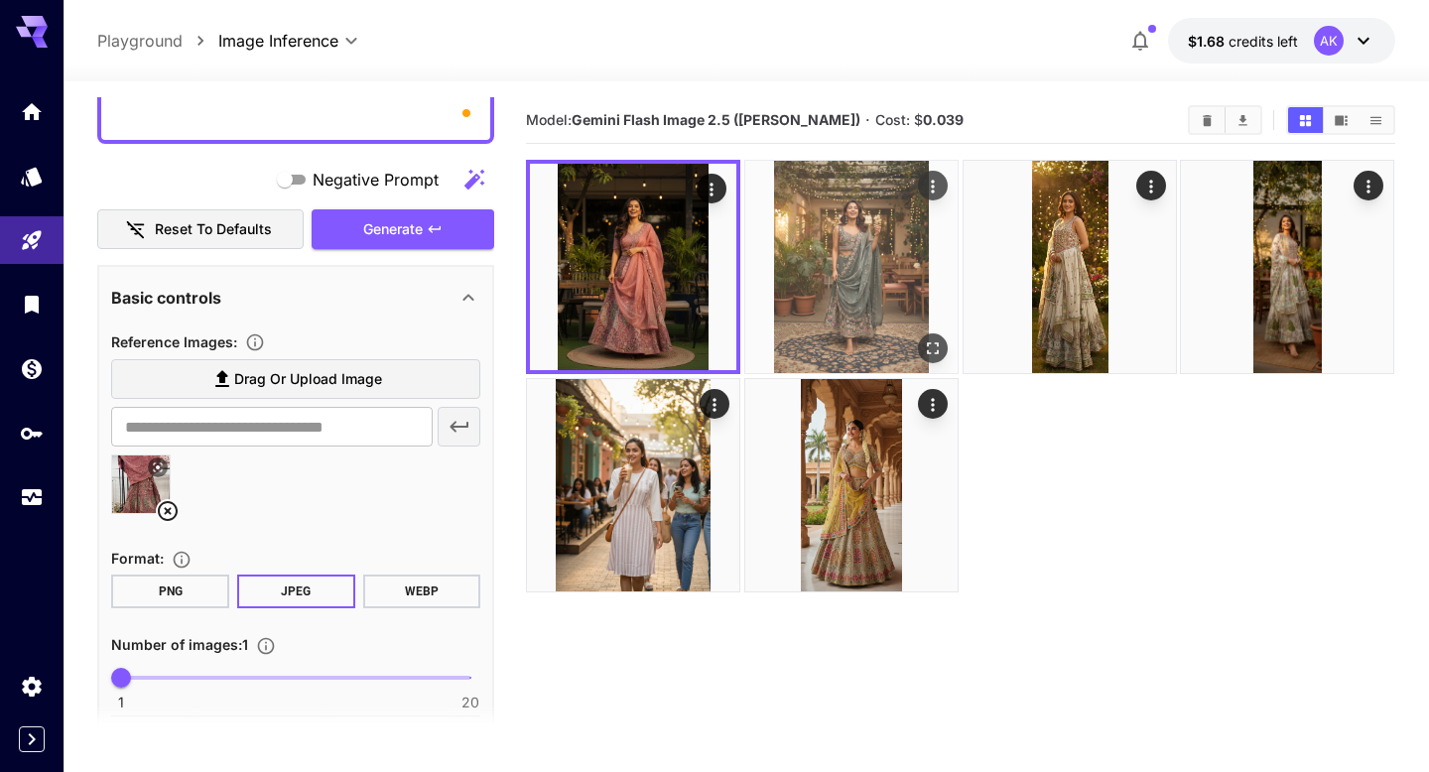
click at [783, 207] on img at bounding box center [851, 267] width 212 height 212
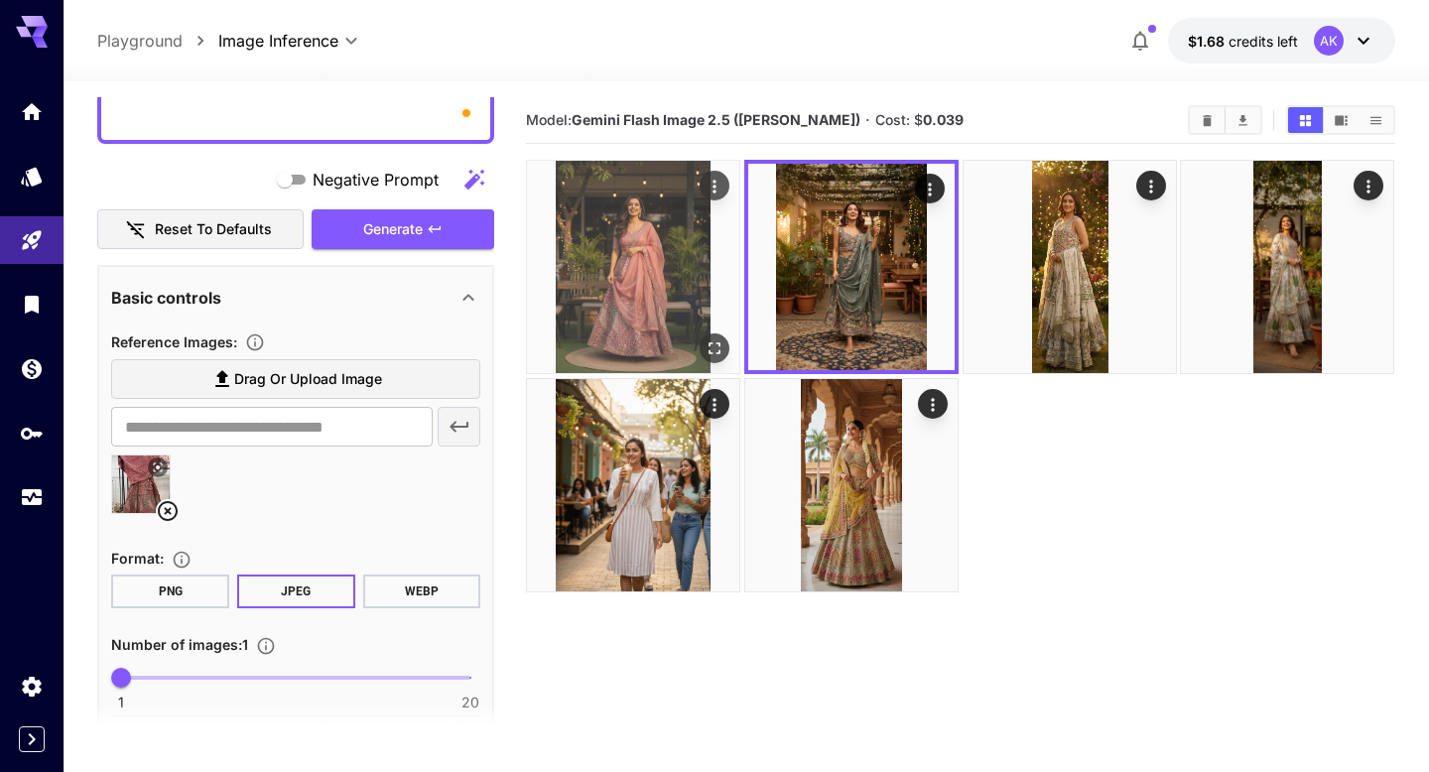
click at [606, 246] on img at bounding box center [633, 267] width 212 height 212
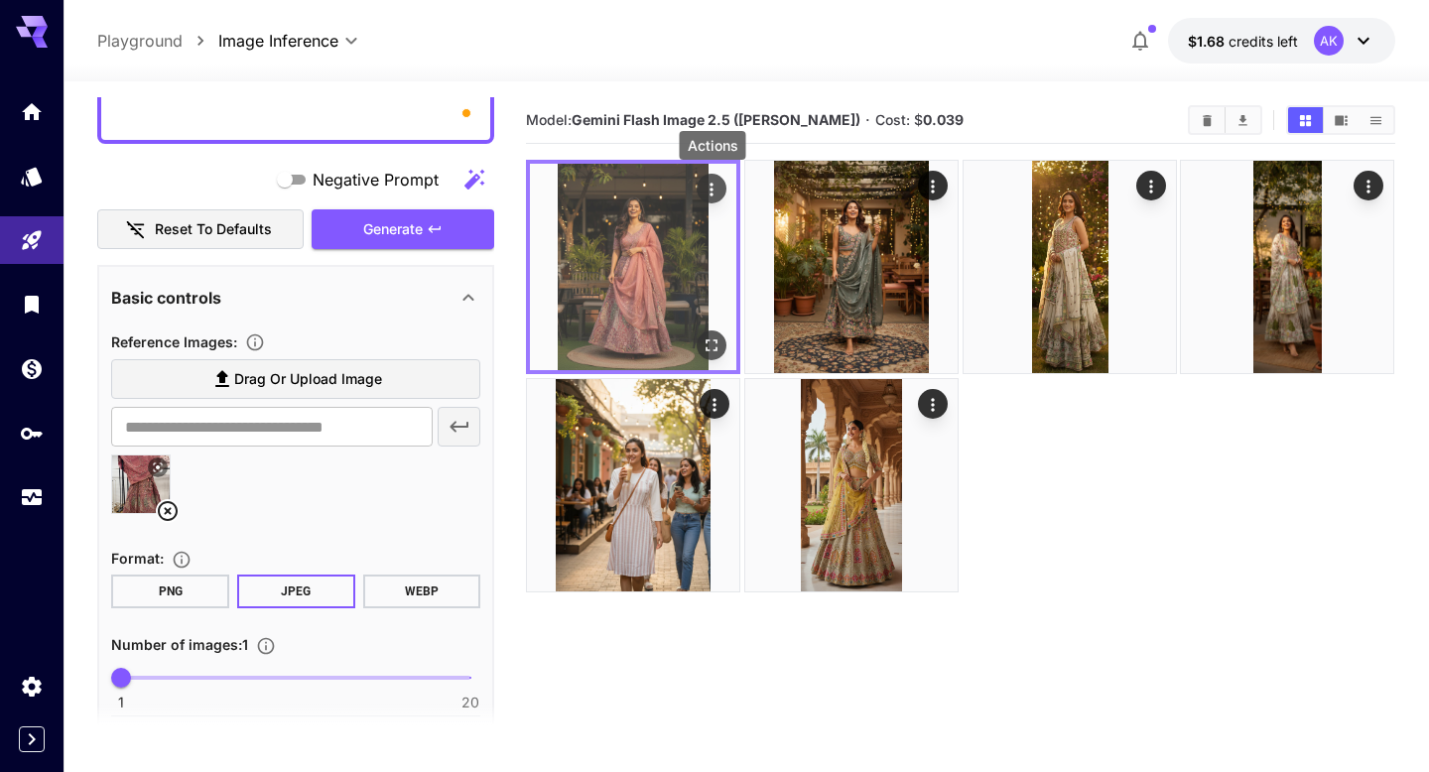
click at [710, 187] on icon "Actions" at bounding box center [713, 190] width 20 height 20
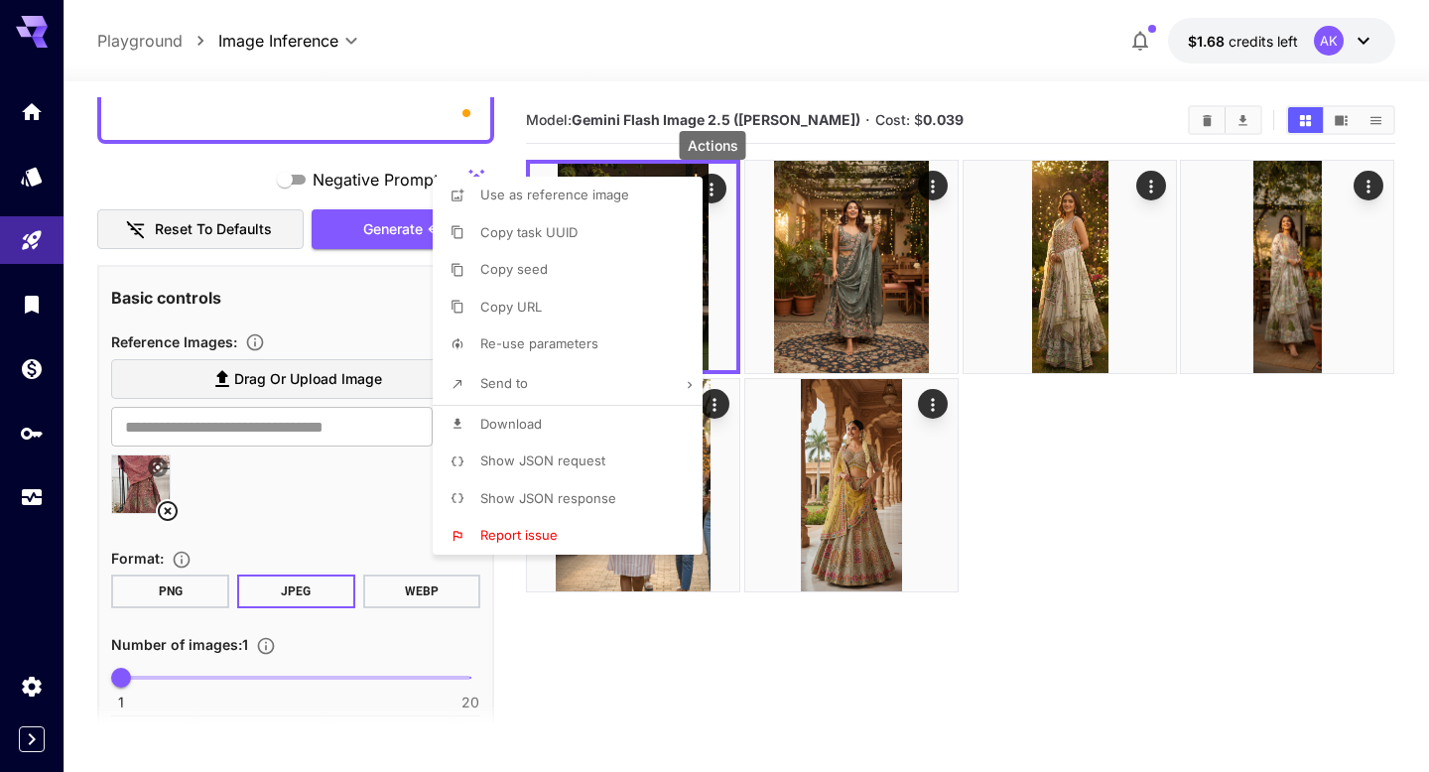
click at [569, 412] on li "Download" at bounding box center [574, 425] width 282 height 38
click at [371, 118] on div at bounding box center [714, 386] width 1429 height 772
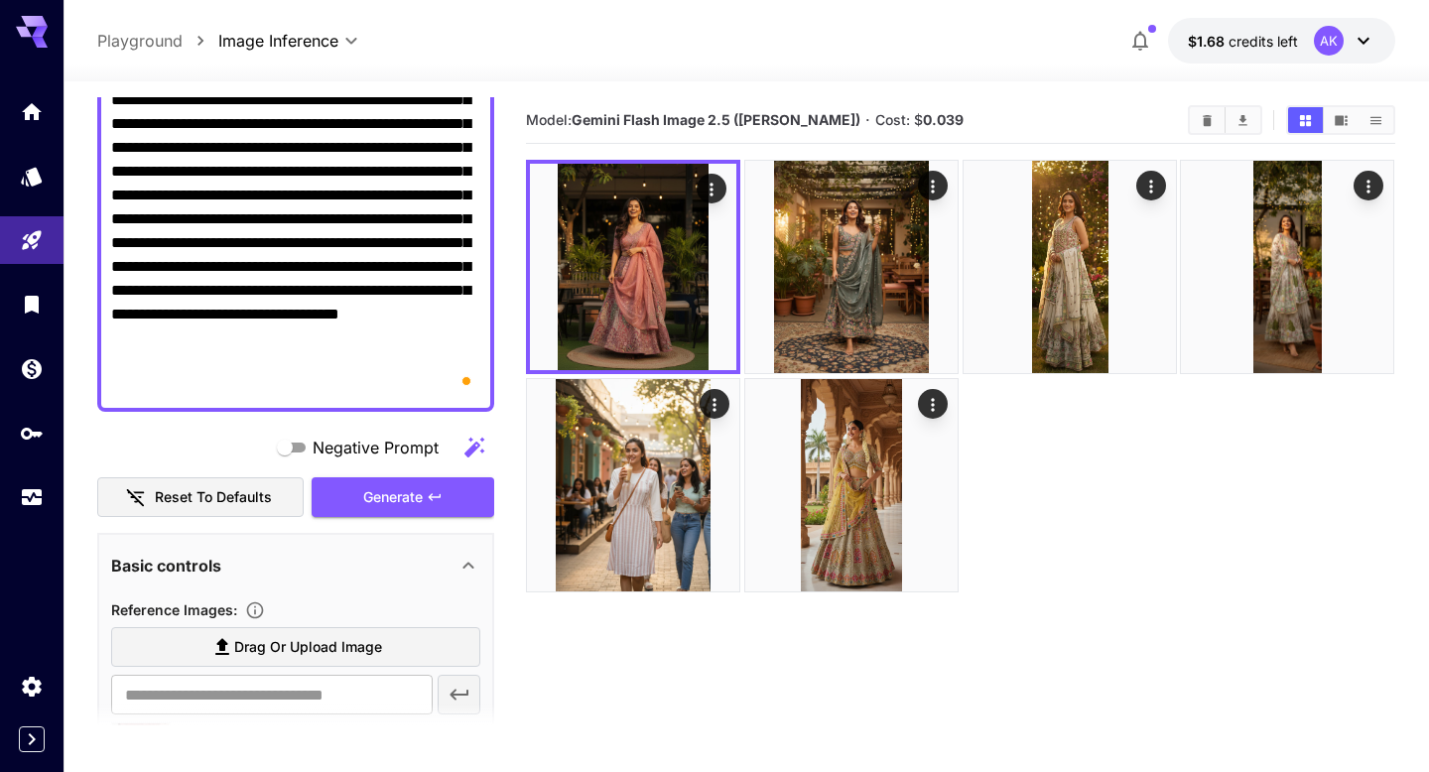
scroll to position [351, 0]
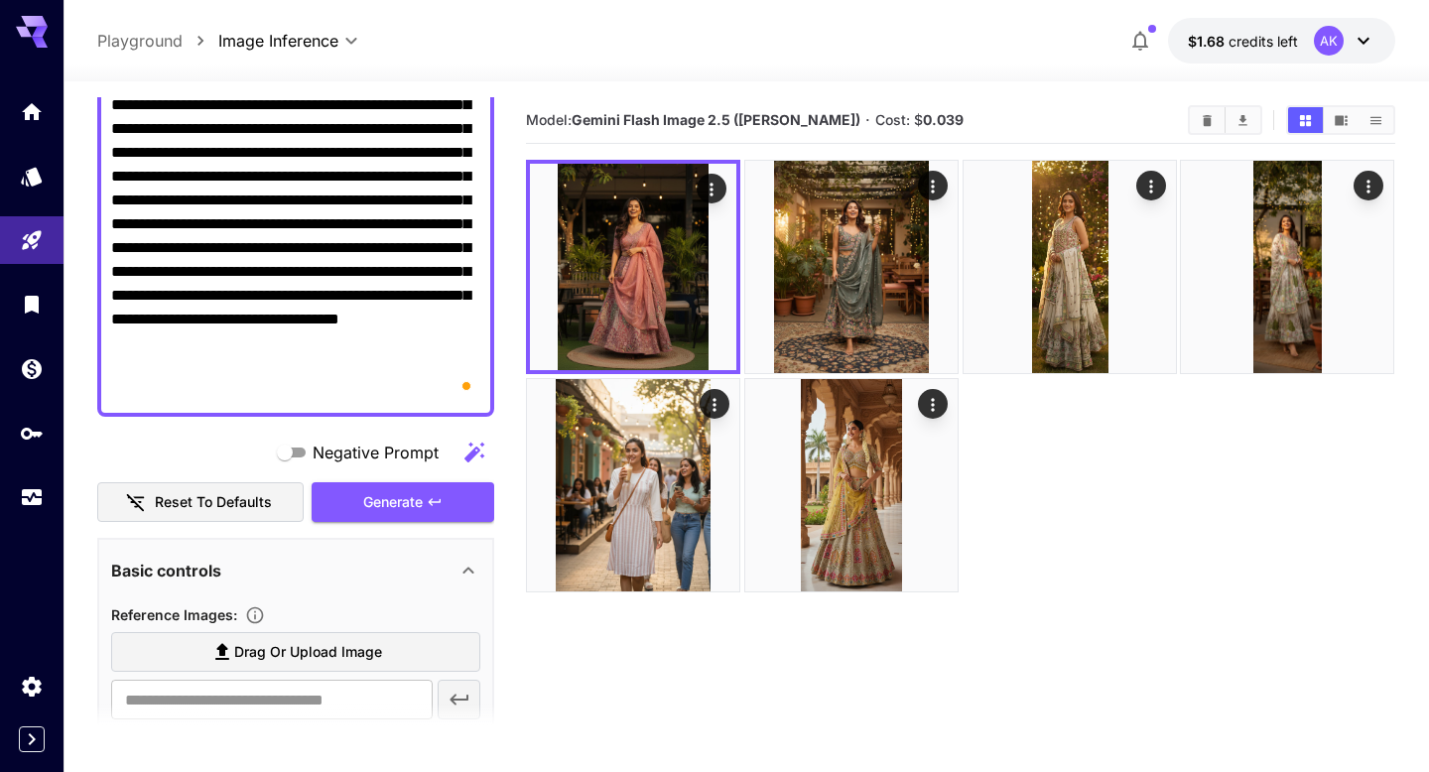
click at [369, 183] on textarea "**********" at bounding box center [295, 176] width 369 height 453
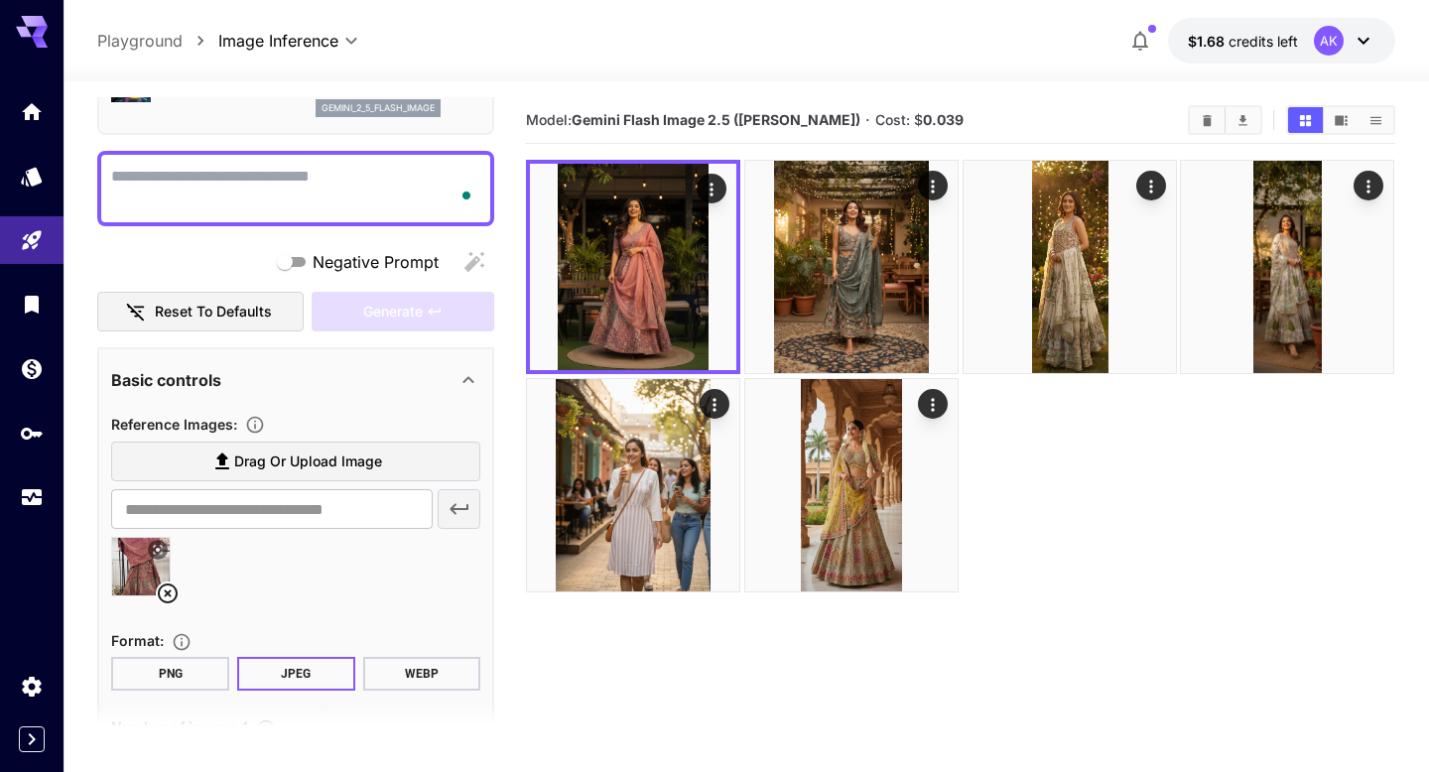
scroll to position [104, 0]
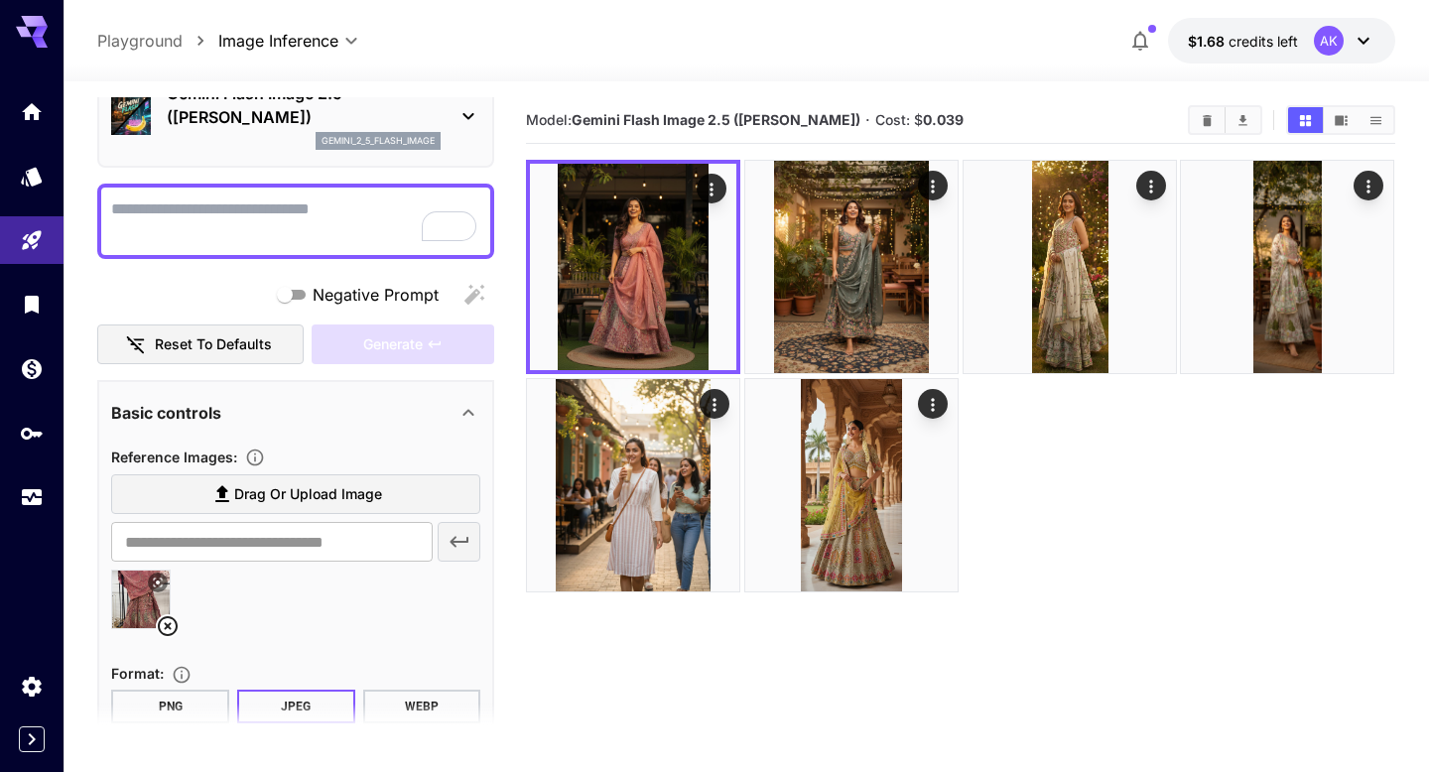
paste textarea "**********"
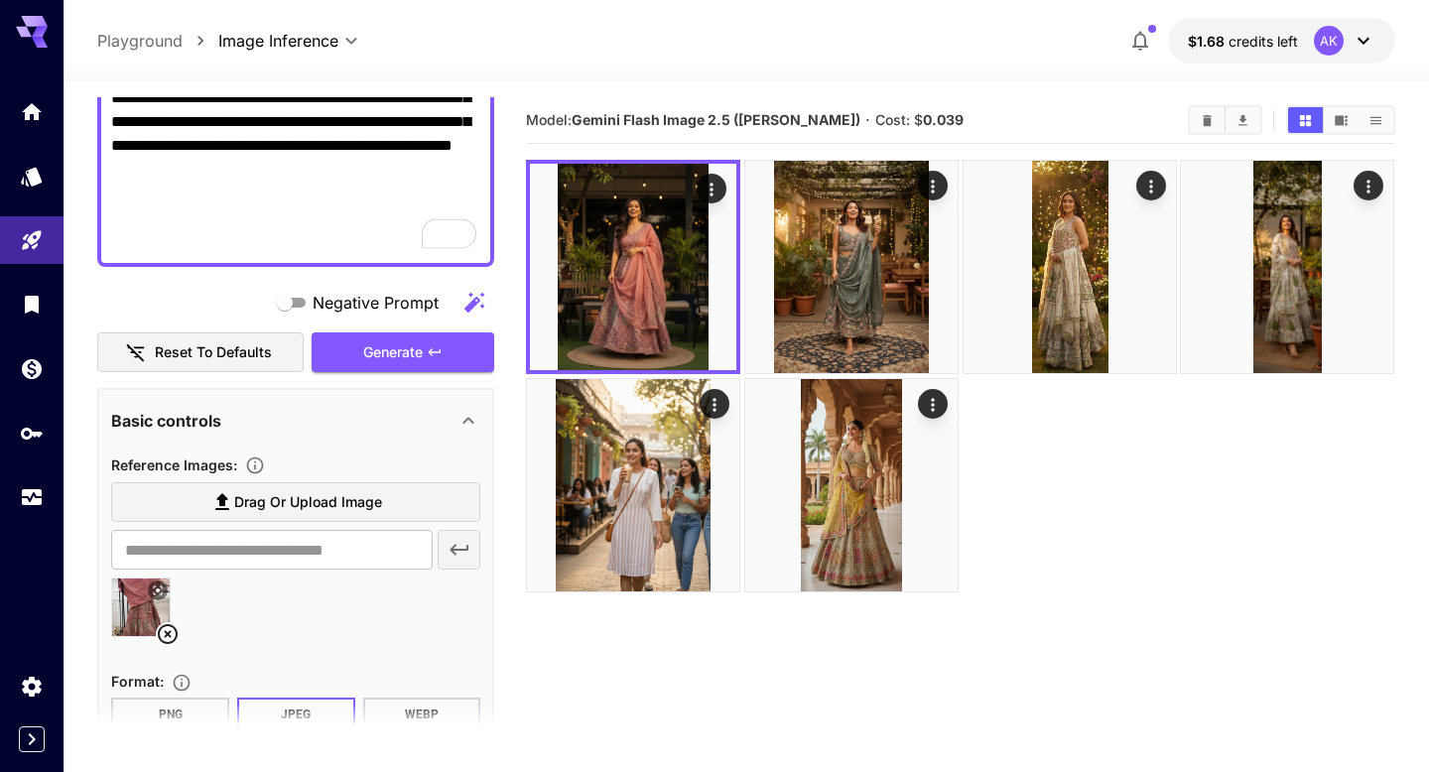
scroll to position [1009, 0]
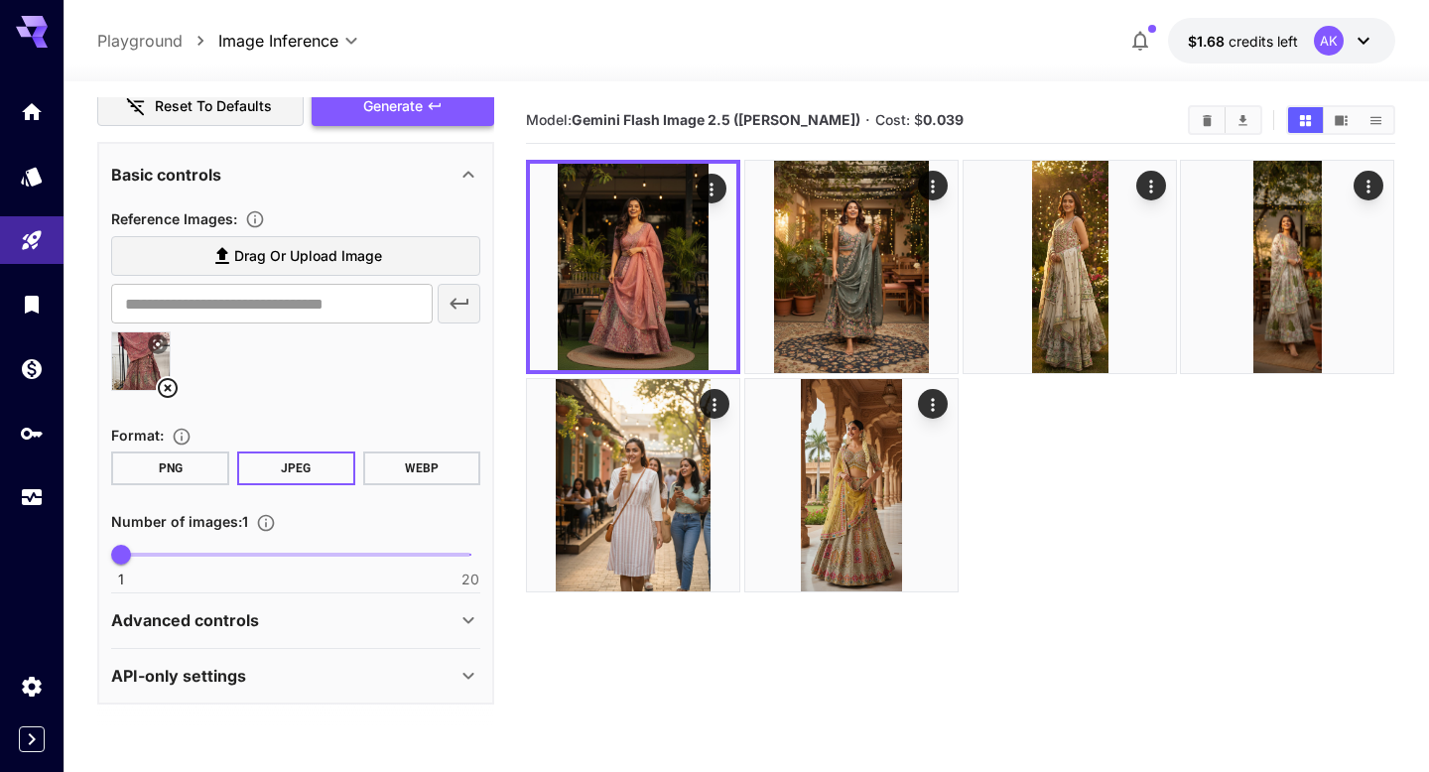
type textarea "**********"
click at [431, 110] on icon "button" at bounding box center [435, 106] width 16 height 16
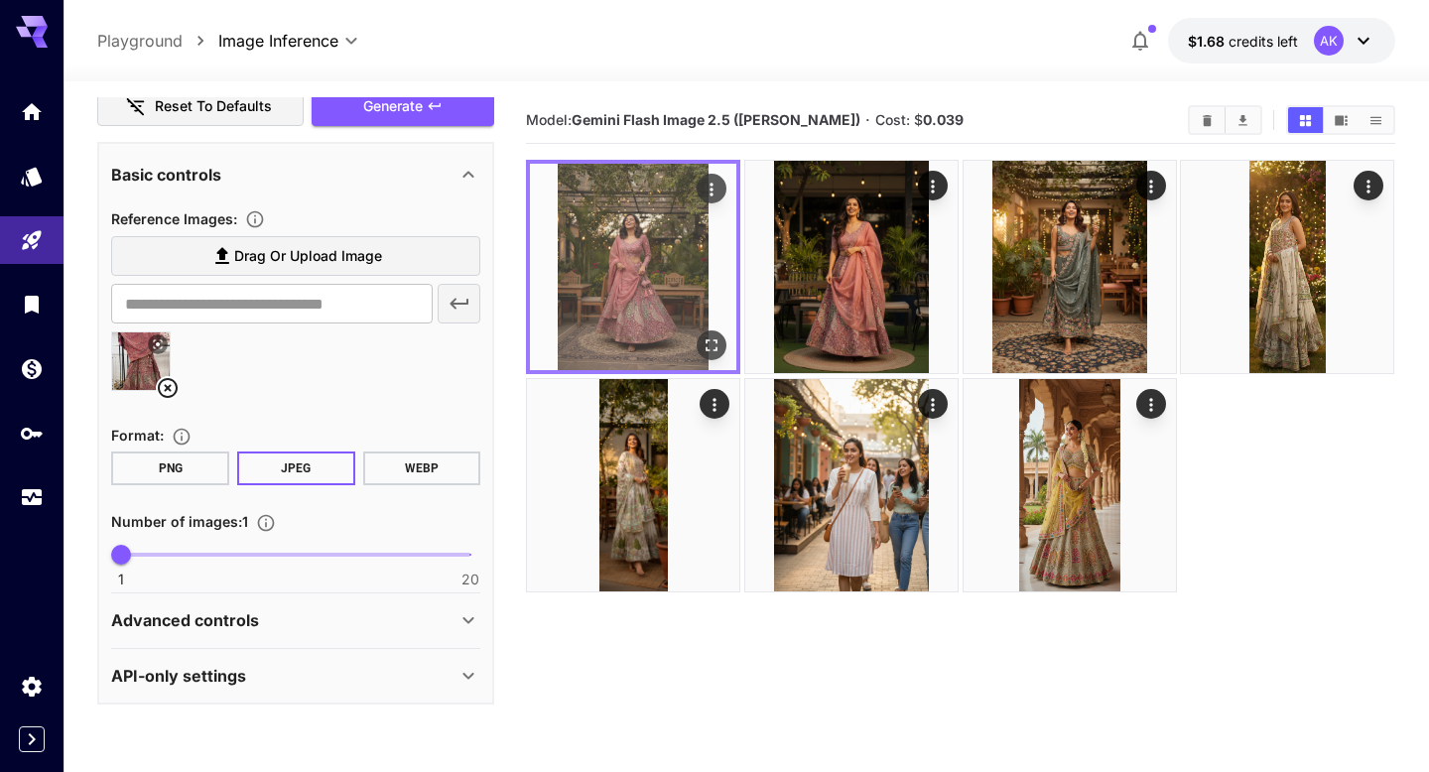
click at [600, 264] on img at bounding box center [633, 267] width 206 height 206
click at [635, 257] on img at bounding box center [633, 267] width 206 height 206
click at [655, 222] on img at bounding box center [633, 267] width 206 height 206
click at [702, 199] on button "Actions" at bounding box center [713, 189] width 30 height 30
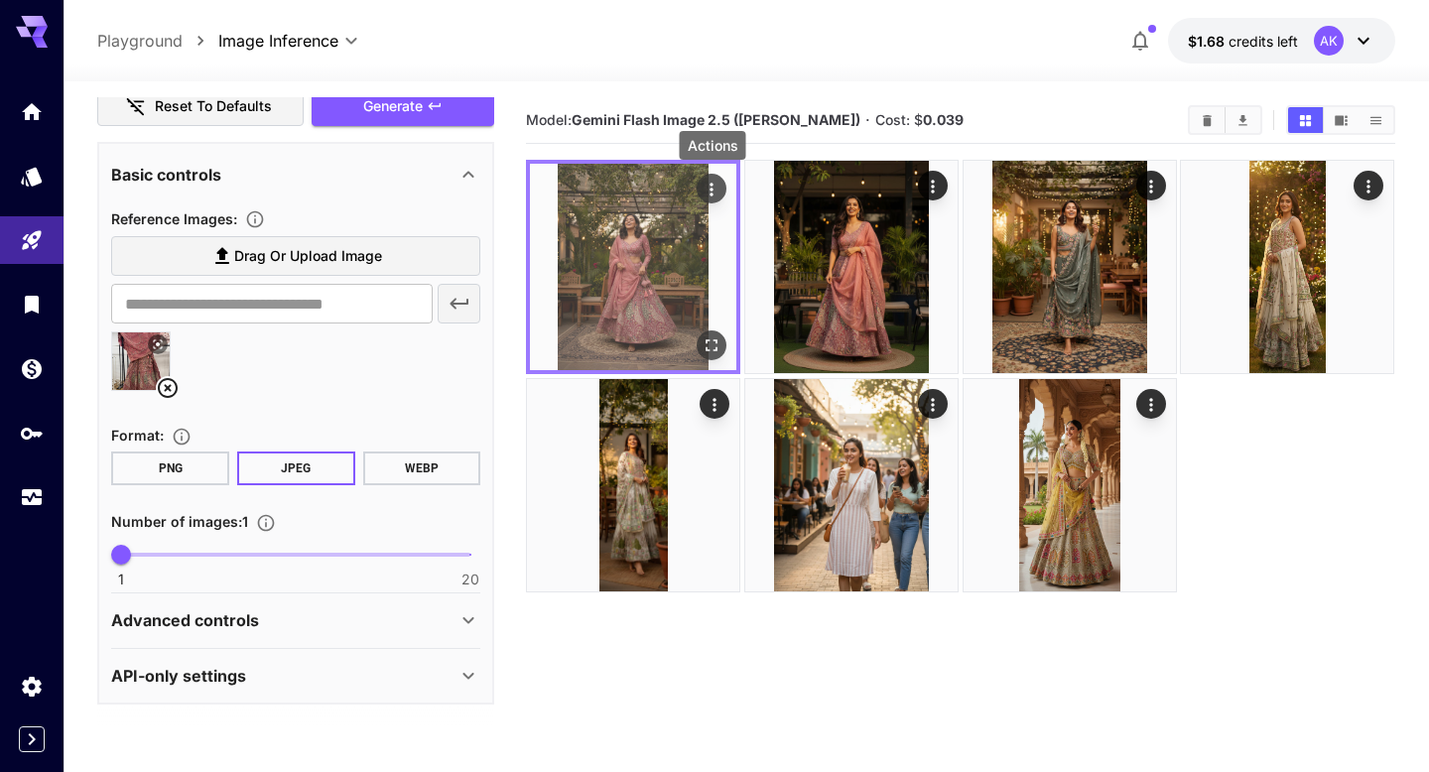
click at [713, 190] on icon "Actions" at bounding box center [712, 189] width 3 height 13
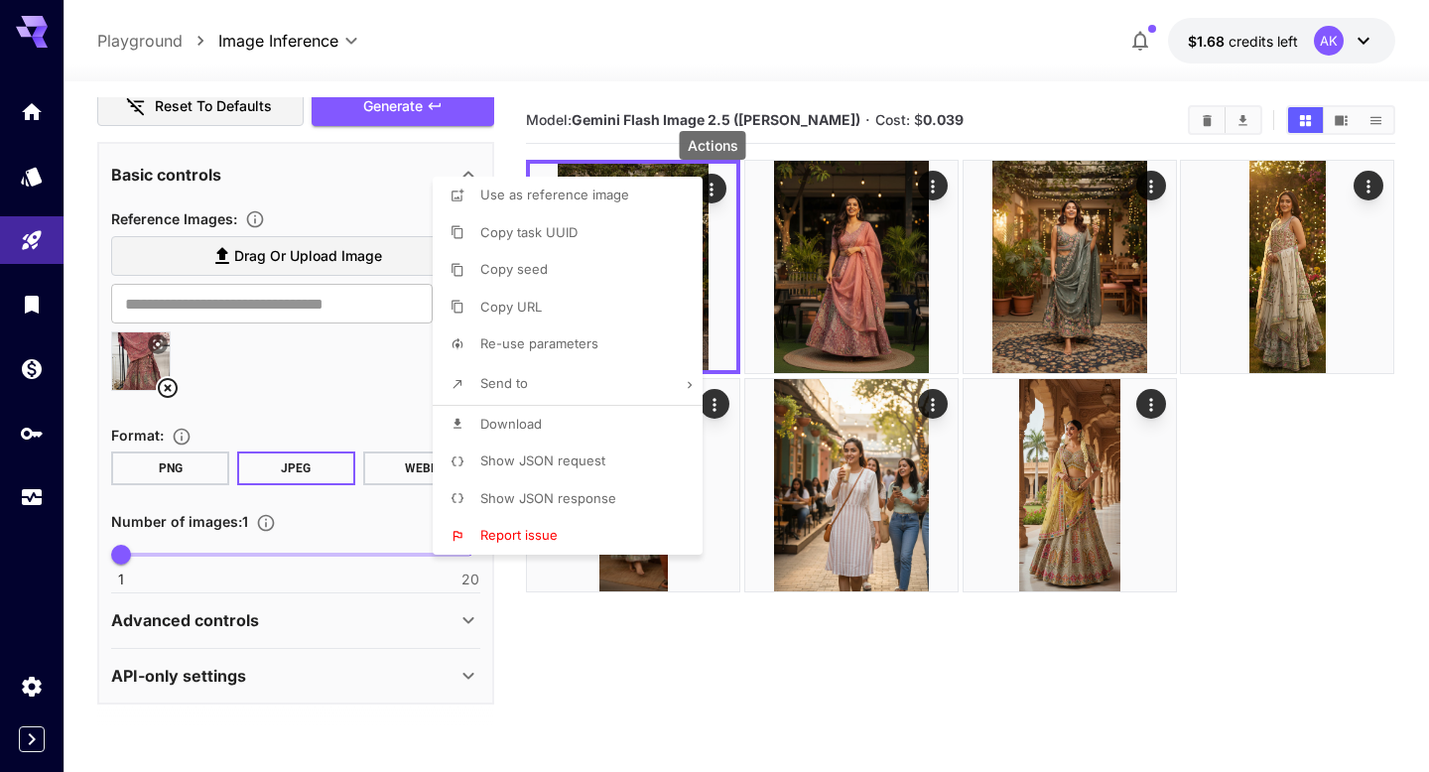
click at [562, 419] on li "Download" at bounding box center [574, 425] width 282 height 38
click at [711, 672] on div at bounding box center [714, 386] width 1429 height 772
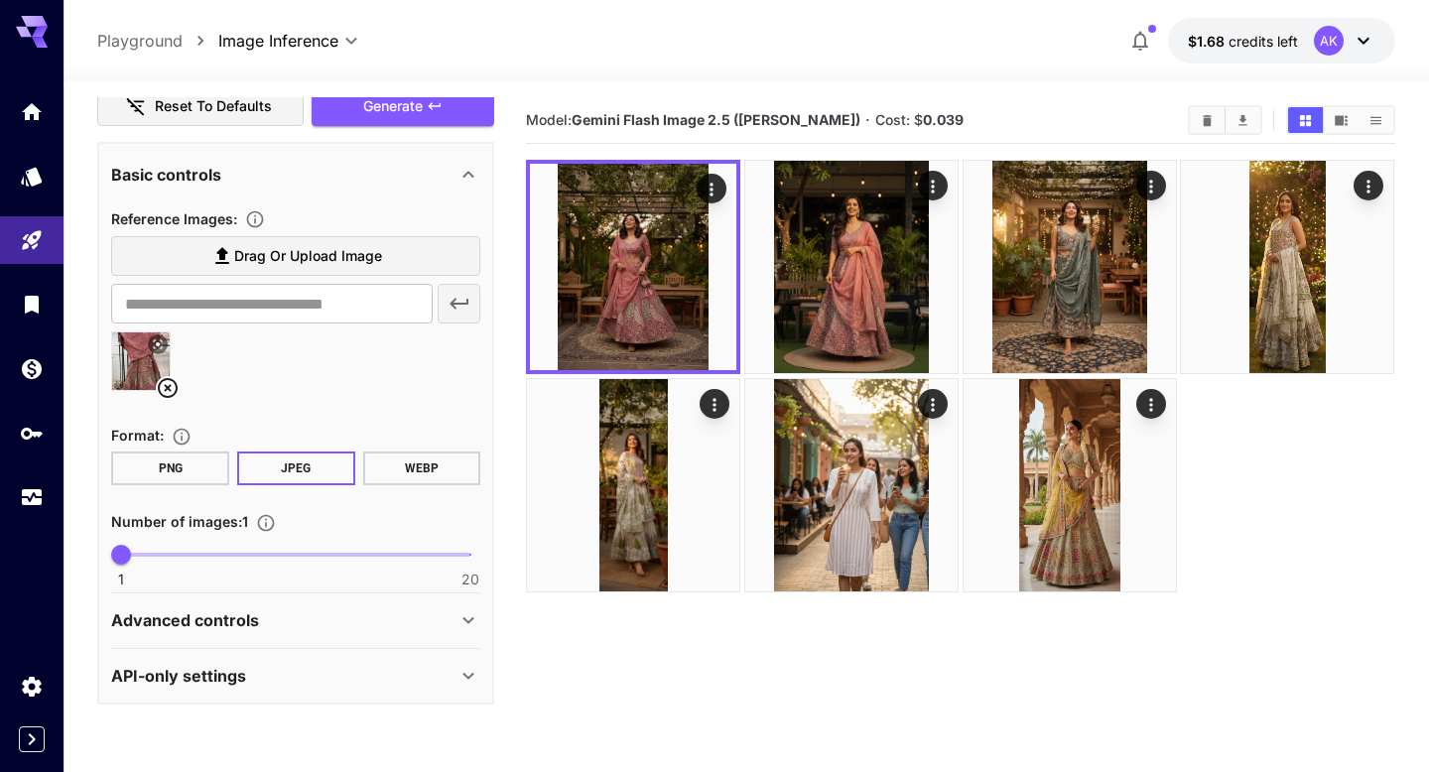
click at [163, 383] on icon at bounding box center [168, 388] width 24 height 24
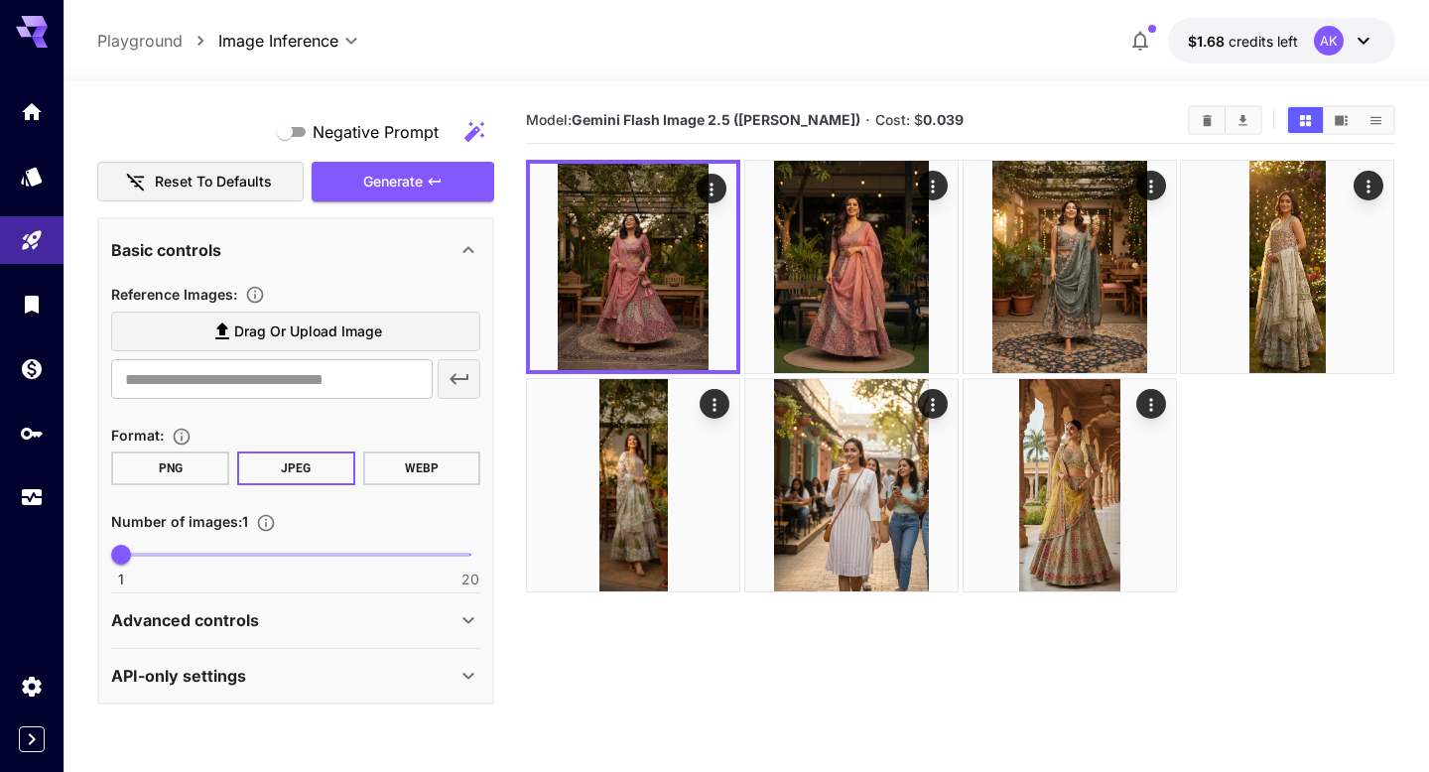
click at [305, 332] on span "Drag or upload image" at bounding box center [308, 332] width 148 height 25
click at [0, 0] on input "Drag or upload image" at bounding box center [0, 0] width 0 height 0
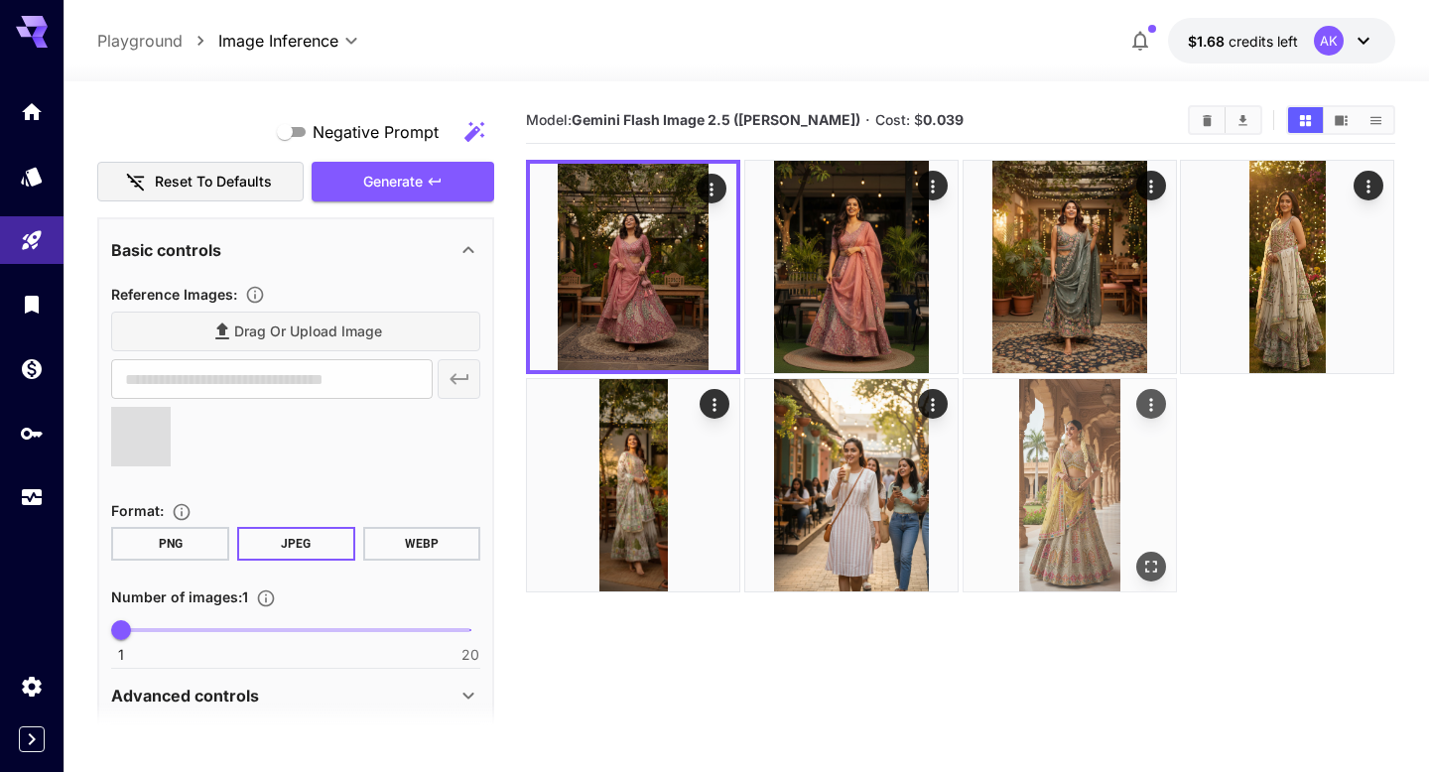
type input "**********"
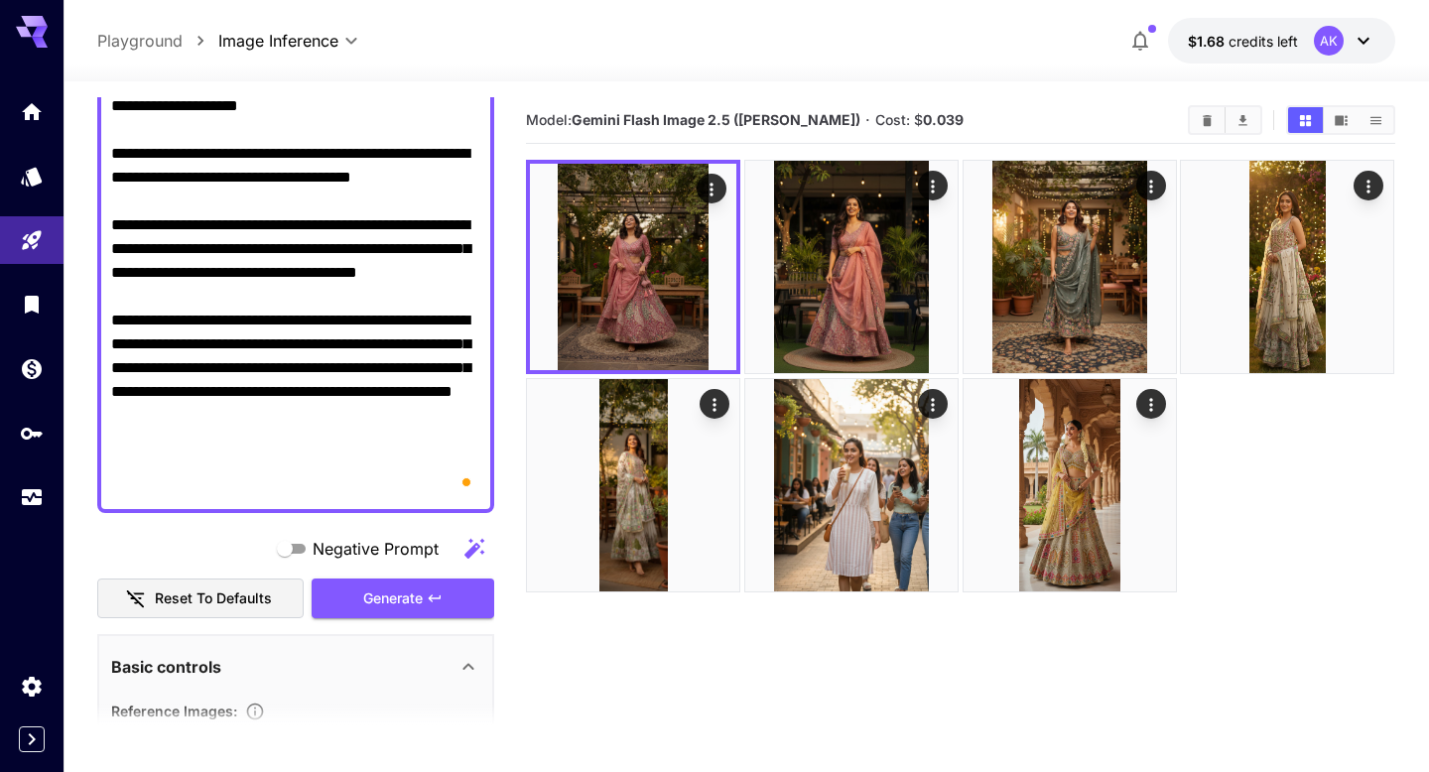
scroll to position [507, 0]
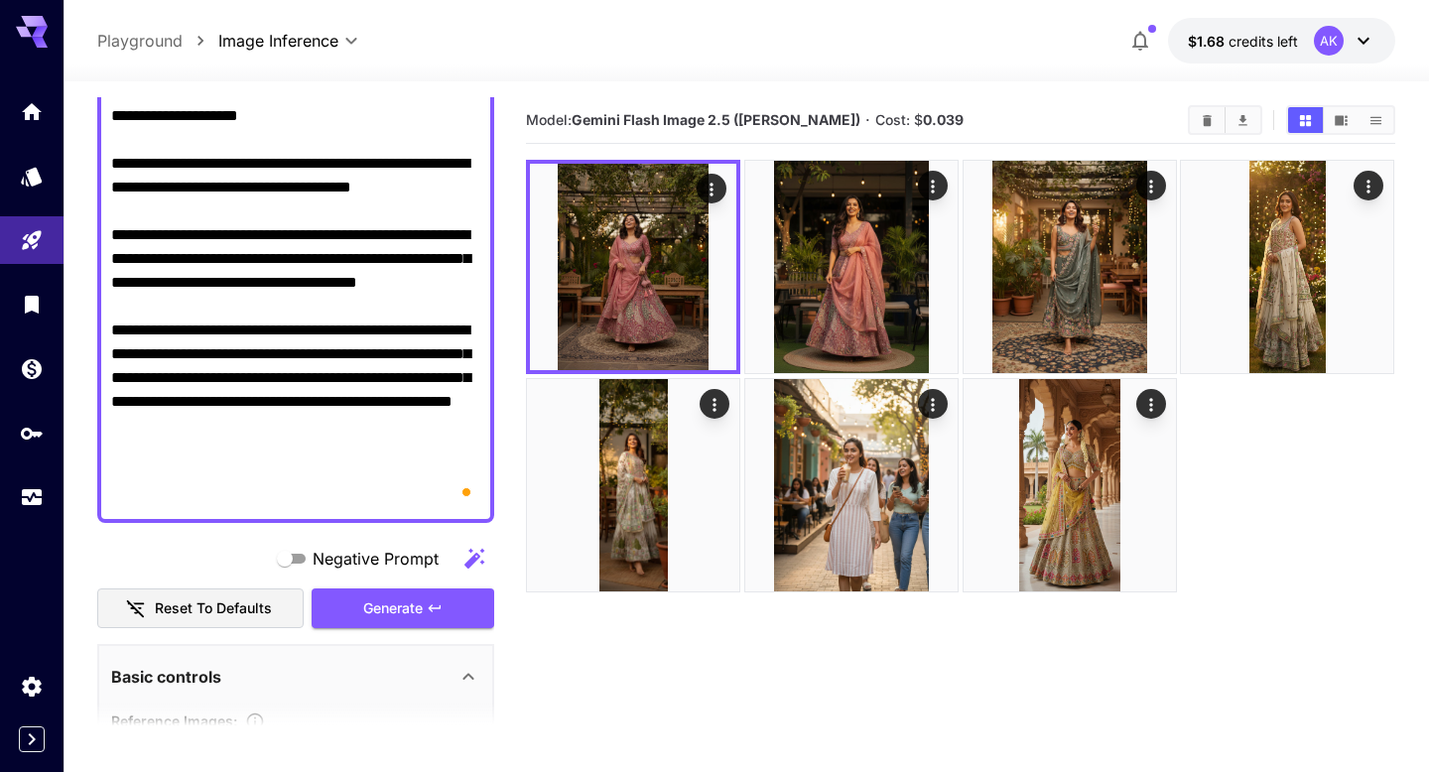
click at [275, 336] on textarea "Negative Prompt" at bounding box center [295, 152] width 369 height 715
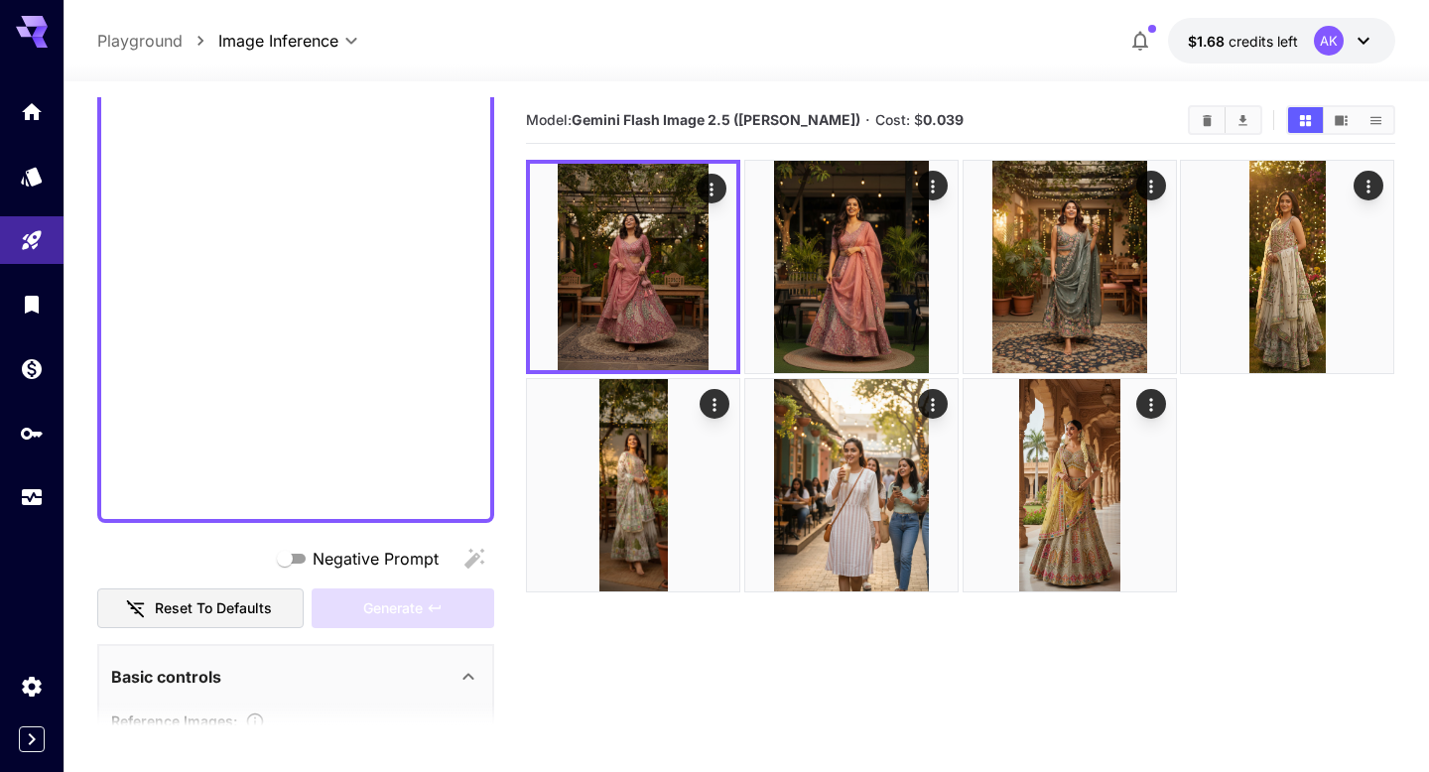
scroll to position [0, 0]
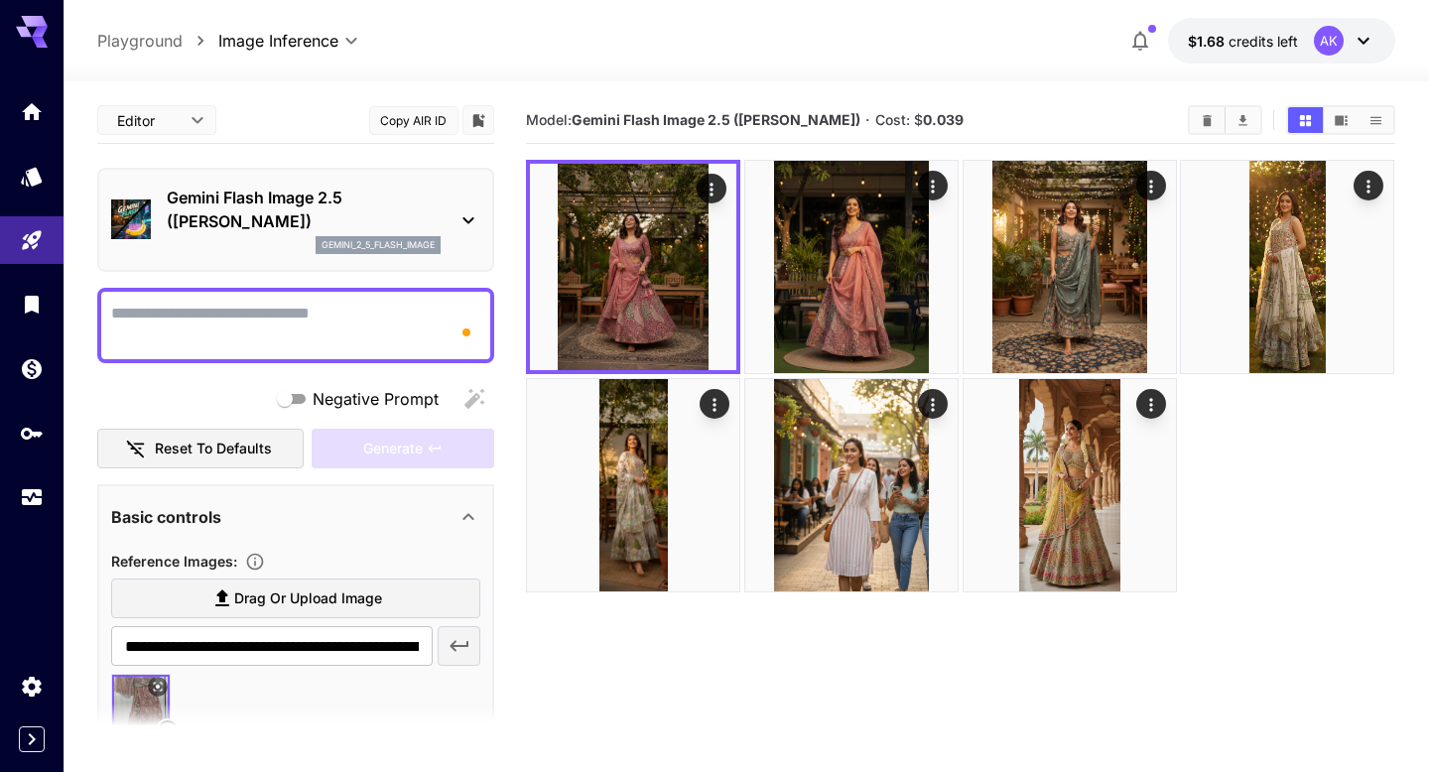
paste textarea "**********"
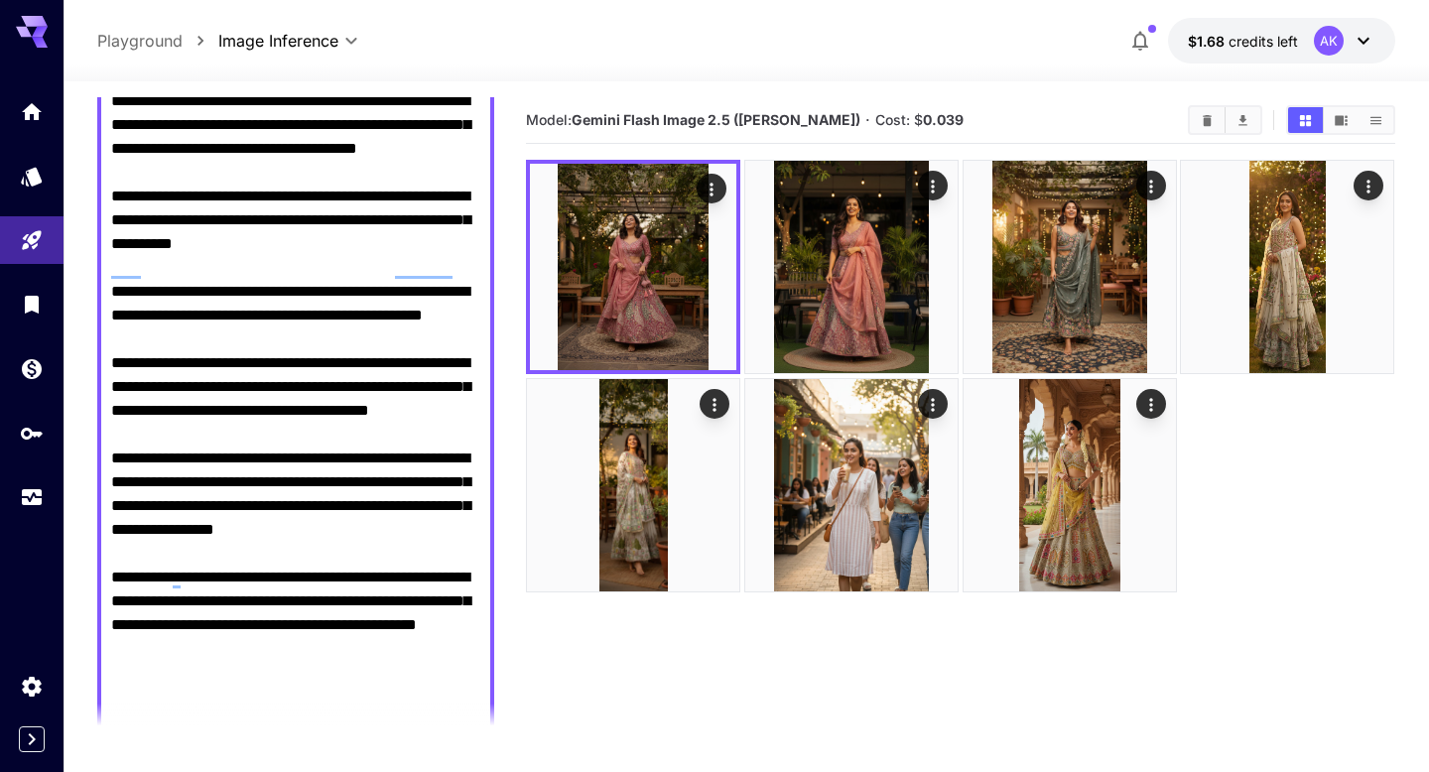
scroll to position [332, 0]
type textarea "**********"
click at [576, 680] on section "Model: Gemini Flash Image 2.5 ([PERSON_NAME]) · Cost: $ 0.039" at bounding box center [960, 483] width 869 height 772
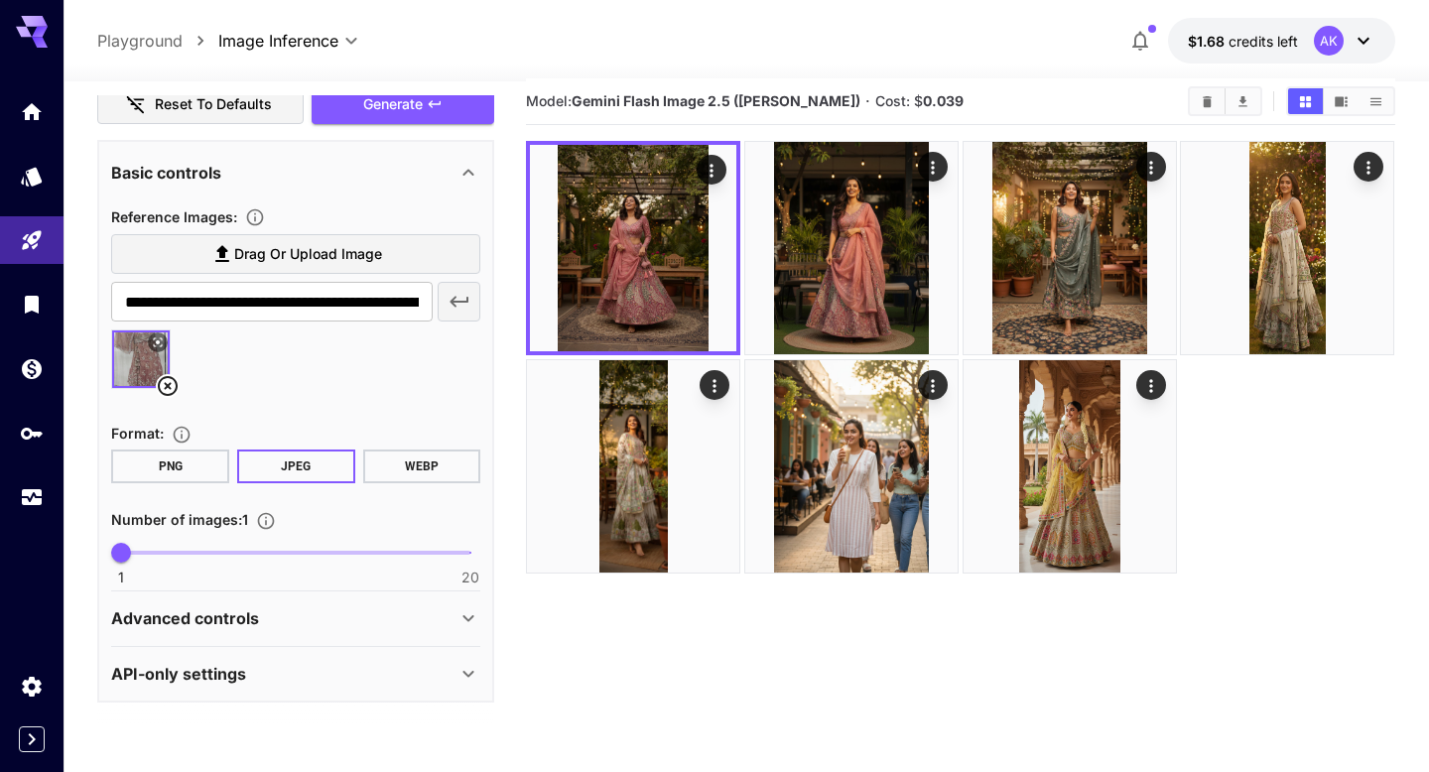
scroll to position [0, 0]
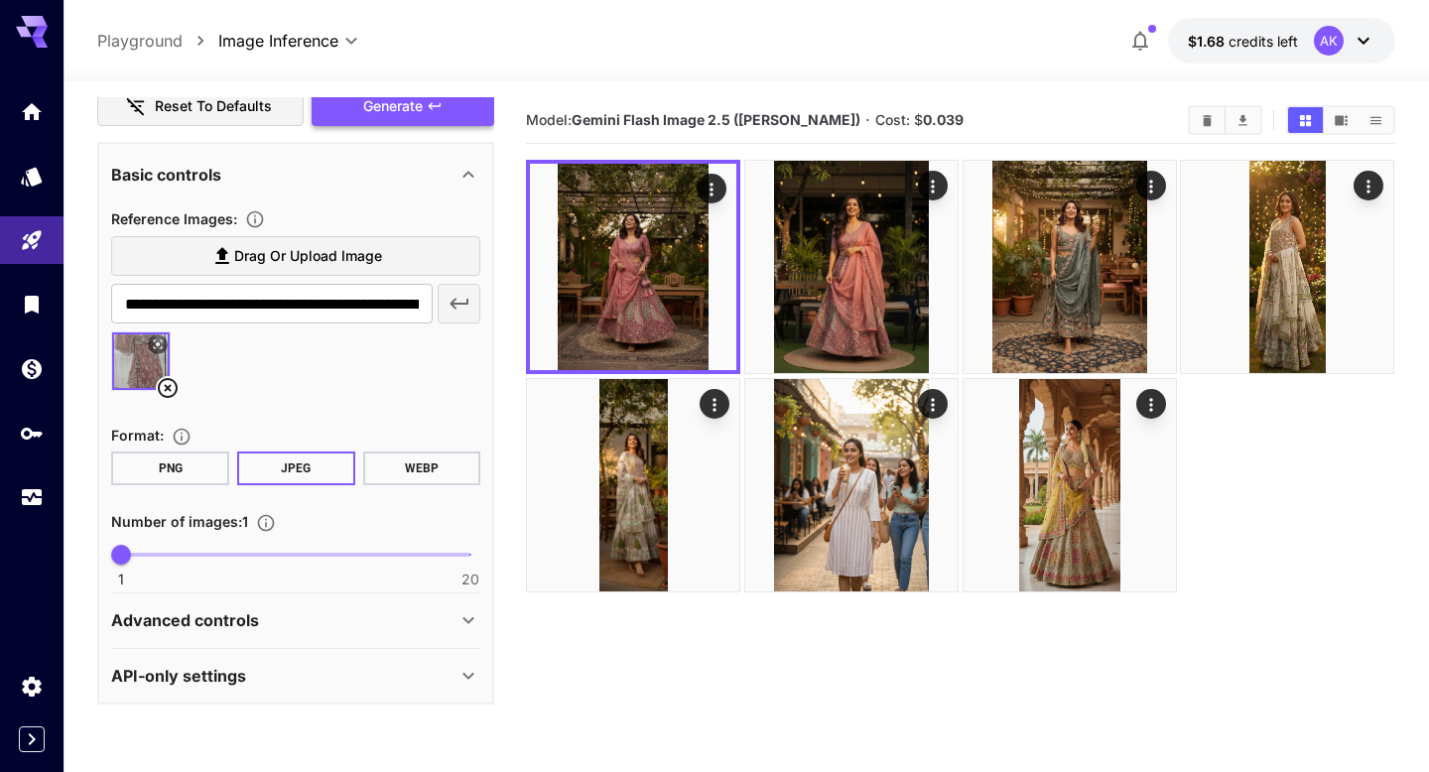
click at [414, 119] on button "Generate" at bounding box center [403, 106] width 183 height 41
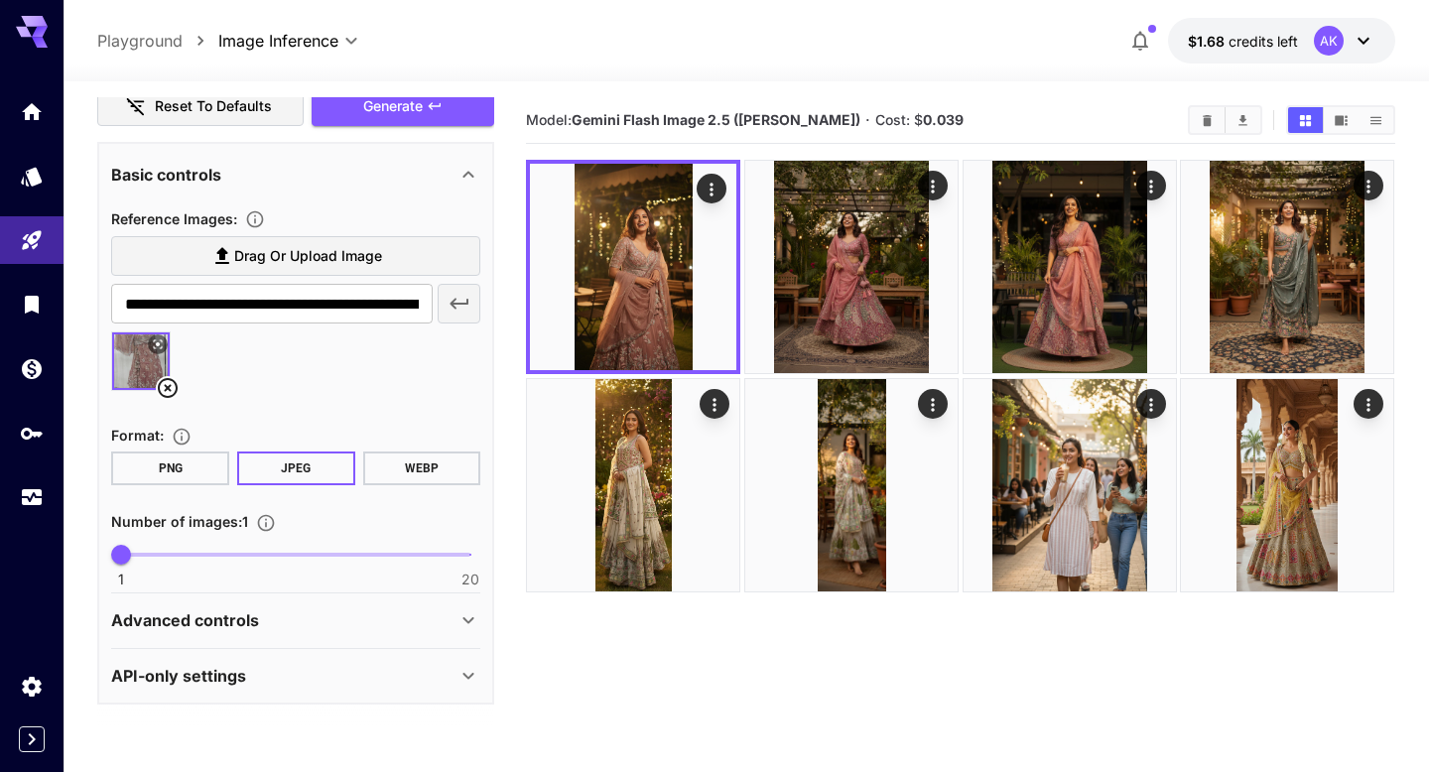
click at [552, 272] on img at bounding box center [633, 267] width 206 height 206
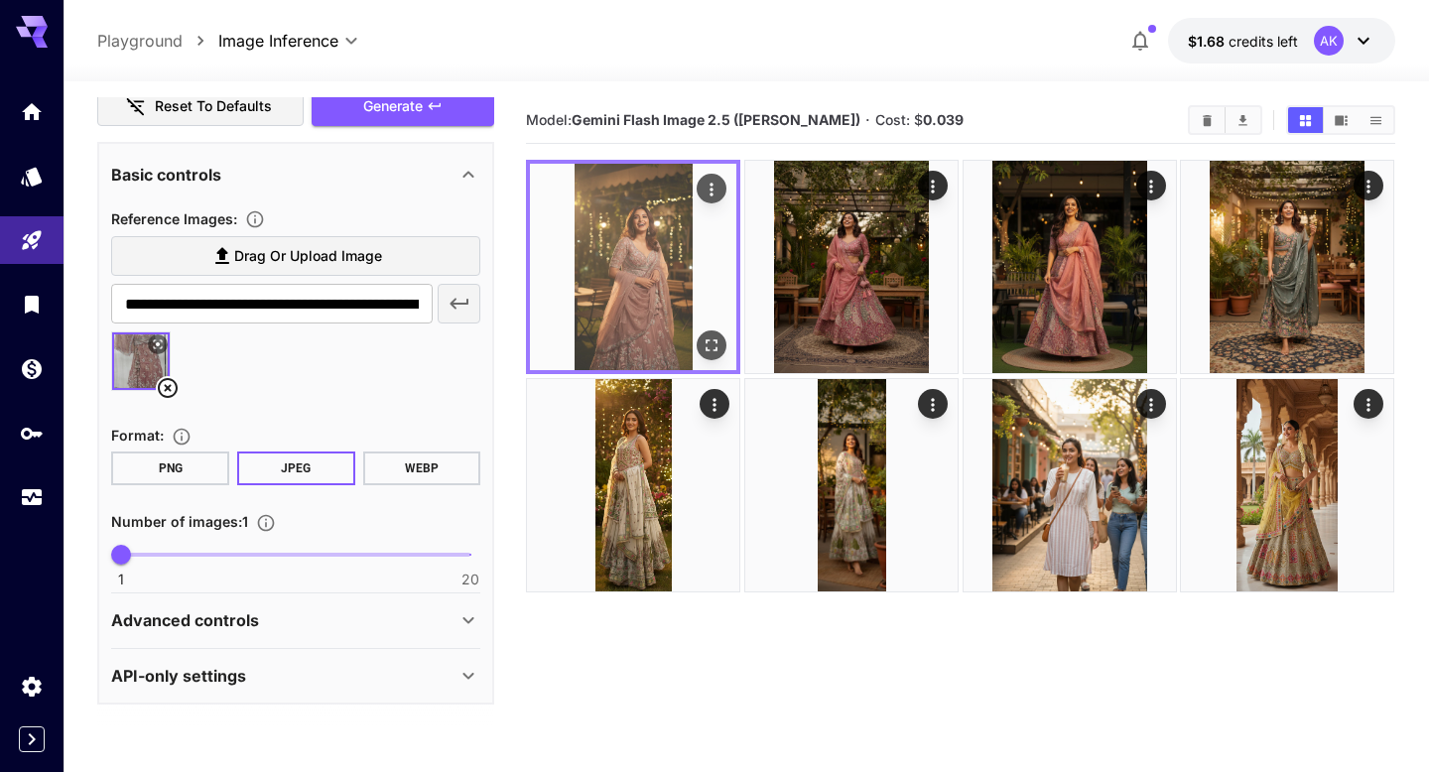
click at [591, 281] on img at bounding box center [633, 267] width 206 height 206
click at [664, 250] on img at bounding box center [633, 267] width 206 height 206
click at [715, 188] on icon "Actions" at bounding box center [713, 190] width 20 height 20
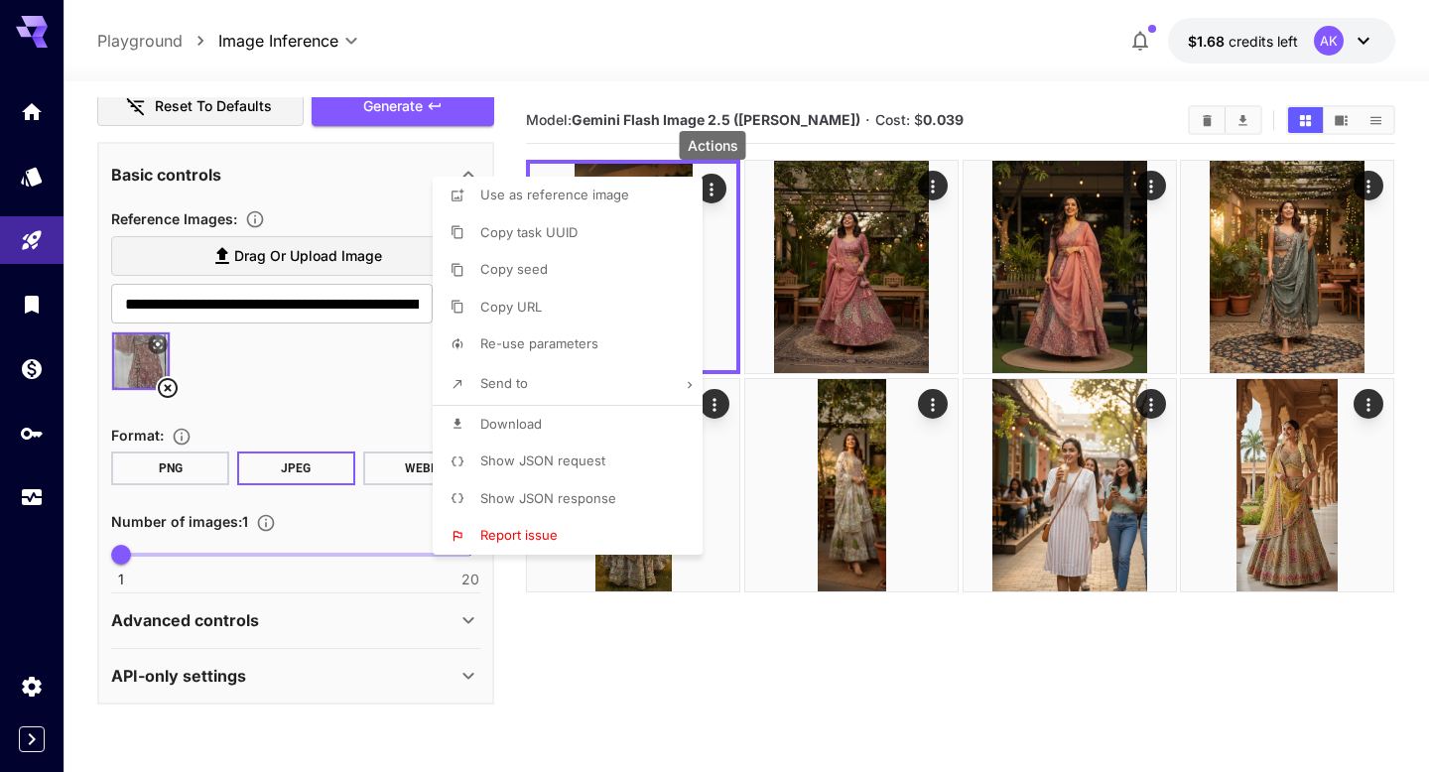
click at [550, 433] on li "Download" at bounding box center [574, 425] width 282 height 38
click at [569, 658] on div at bounding box center [714, 386] width 1429 height 772
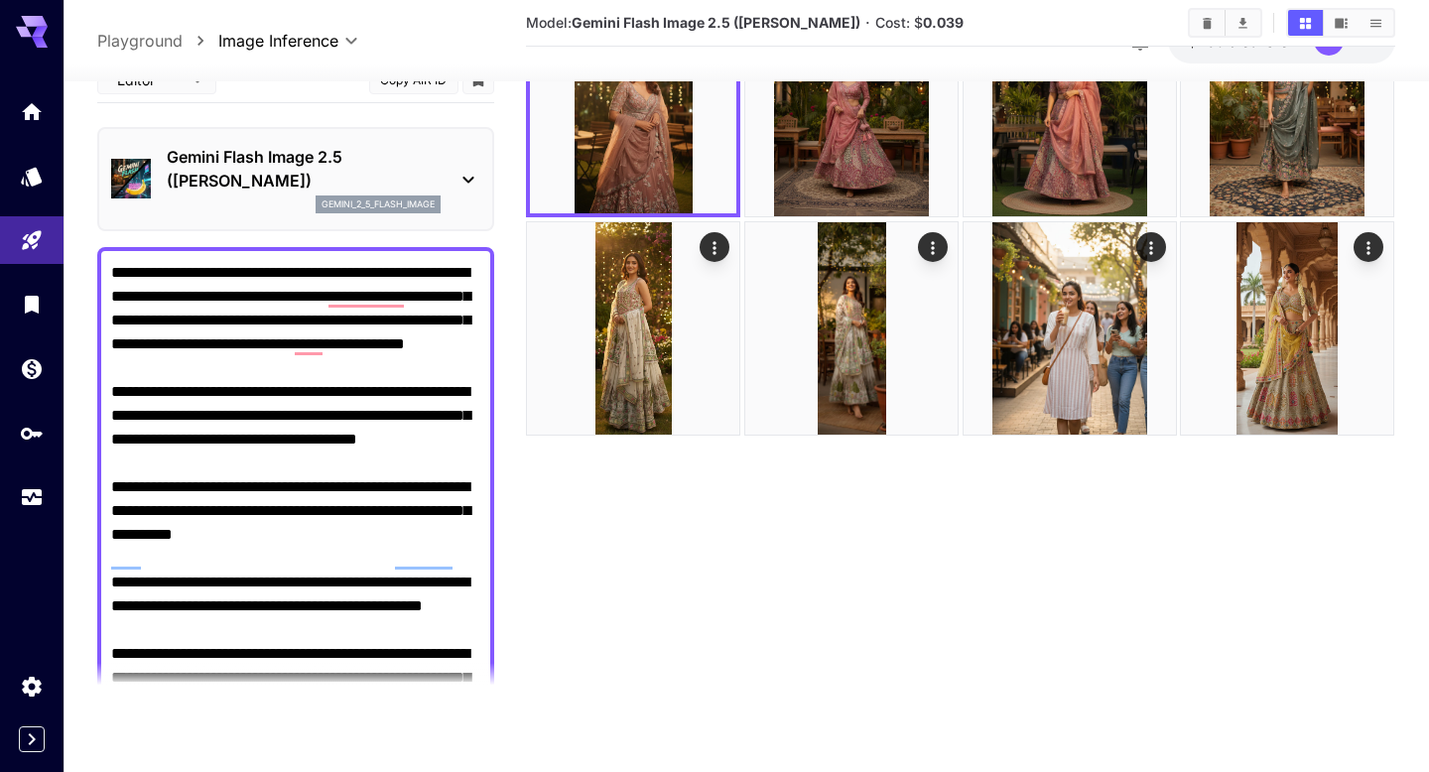
scroll to position [0, 0]
click at [344, 372] on textarea "Negative Prompt" at bounding box center [295, 653] width 369 height 786
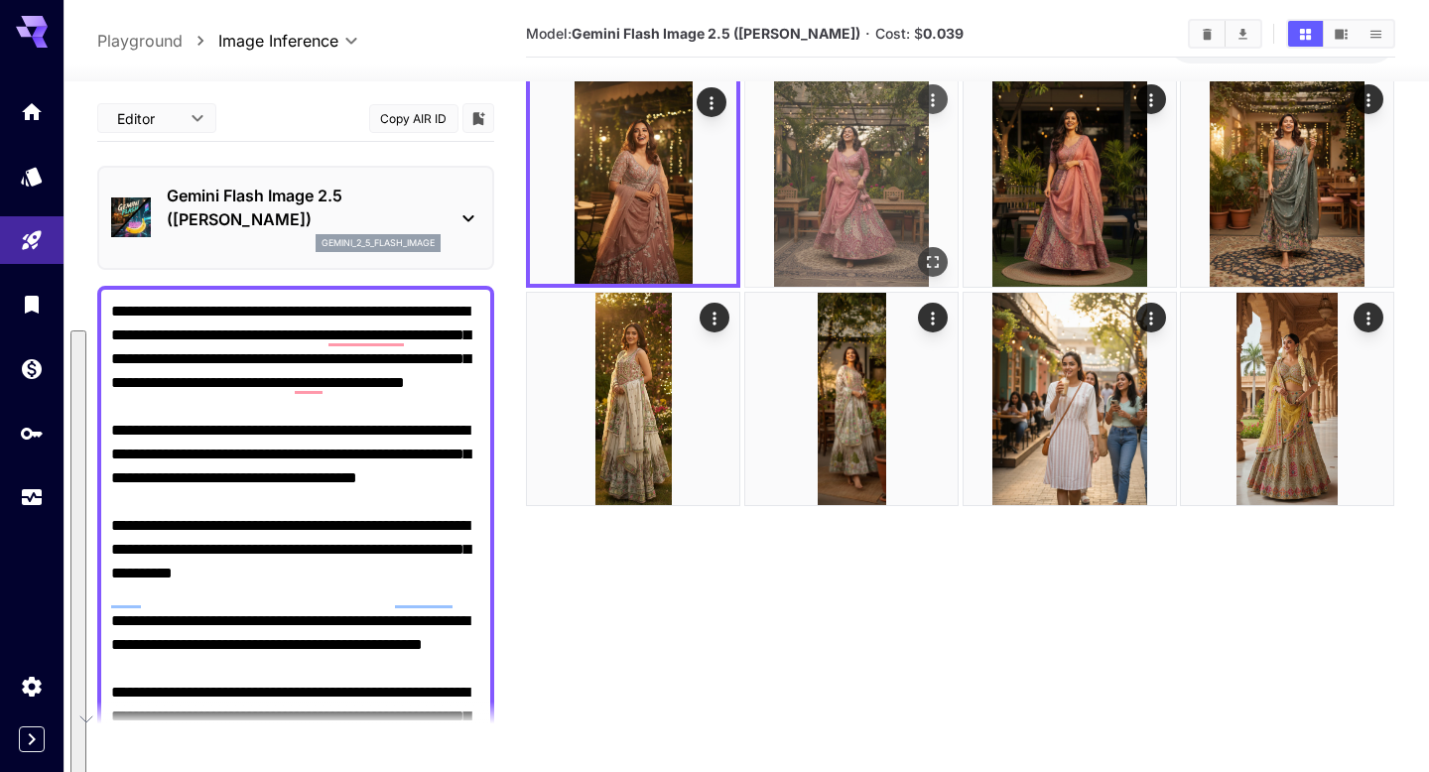
scroll to position [36, 0]
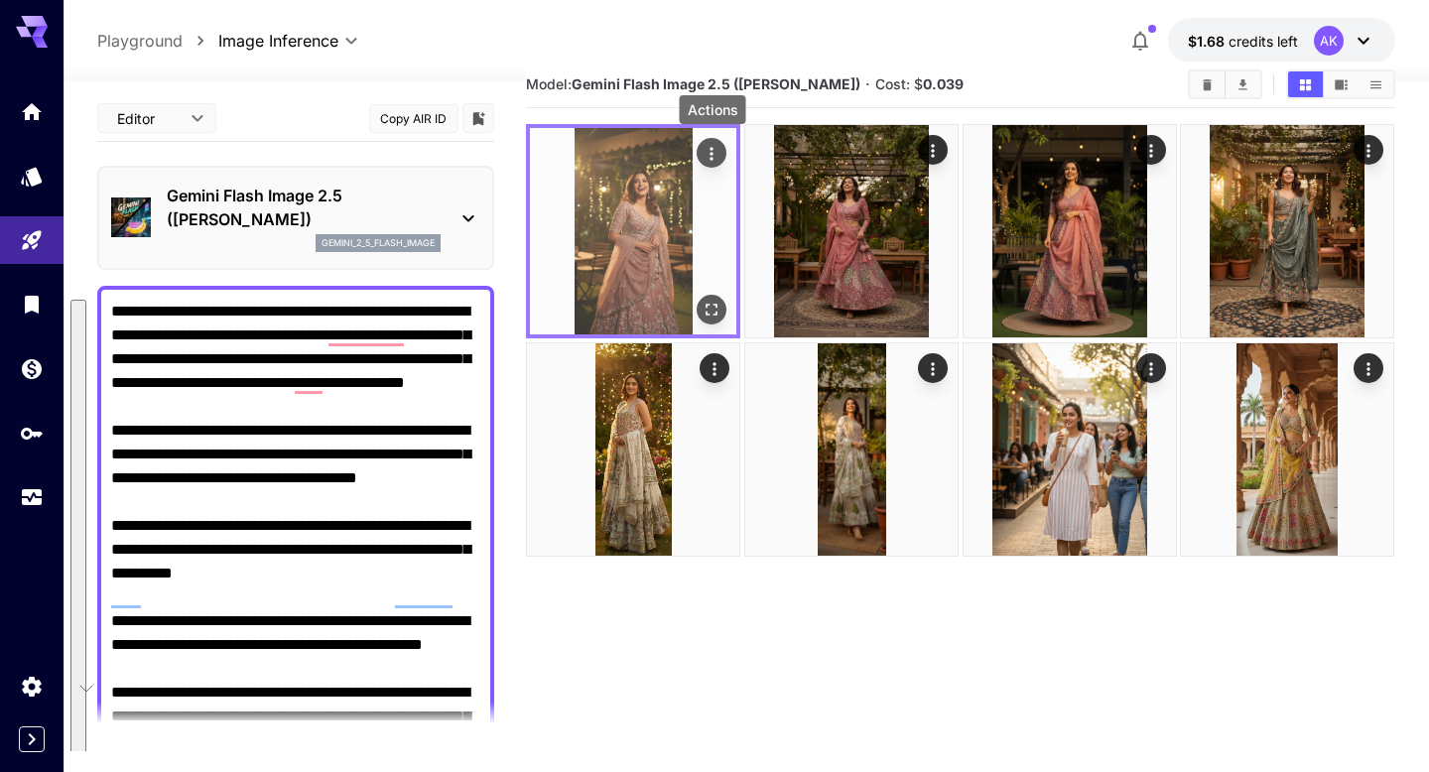
click at [714, 156] on icon "Actions" at bounding box center [713, 154] width 20 height 20
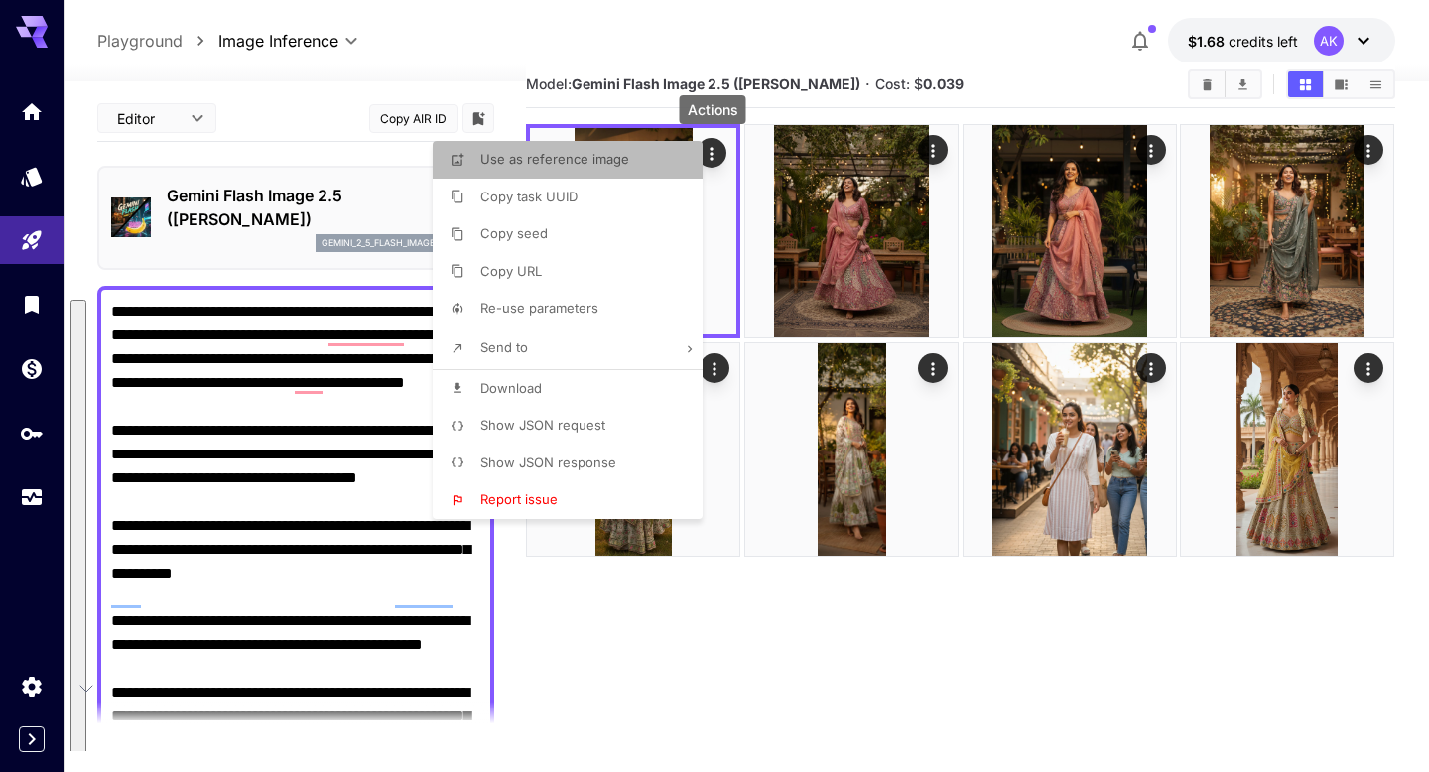
click at [584, 163] on span "Use as reference image" at bounding box center [554, 159] width 149 height 16
click at [605, 203] on li "Copy task UUID" at bounding box center [574, 198] width 282 height 38
